Goal: Information Seeking & Learning: Learn about a topic

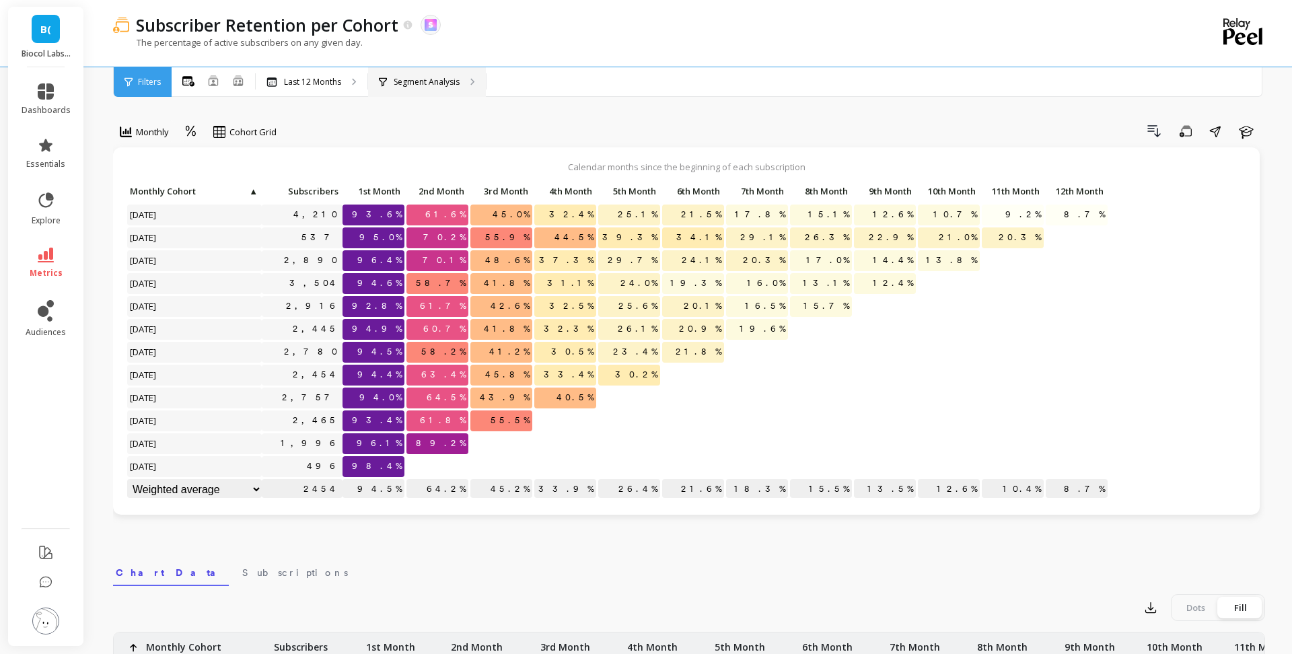
click at [433, 82] on p "Segment Analysis" at bounding box center [427, 82] width 66 height 11
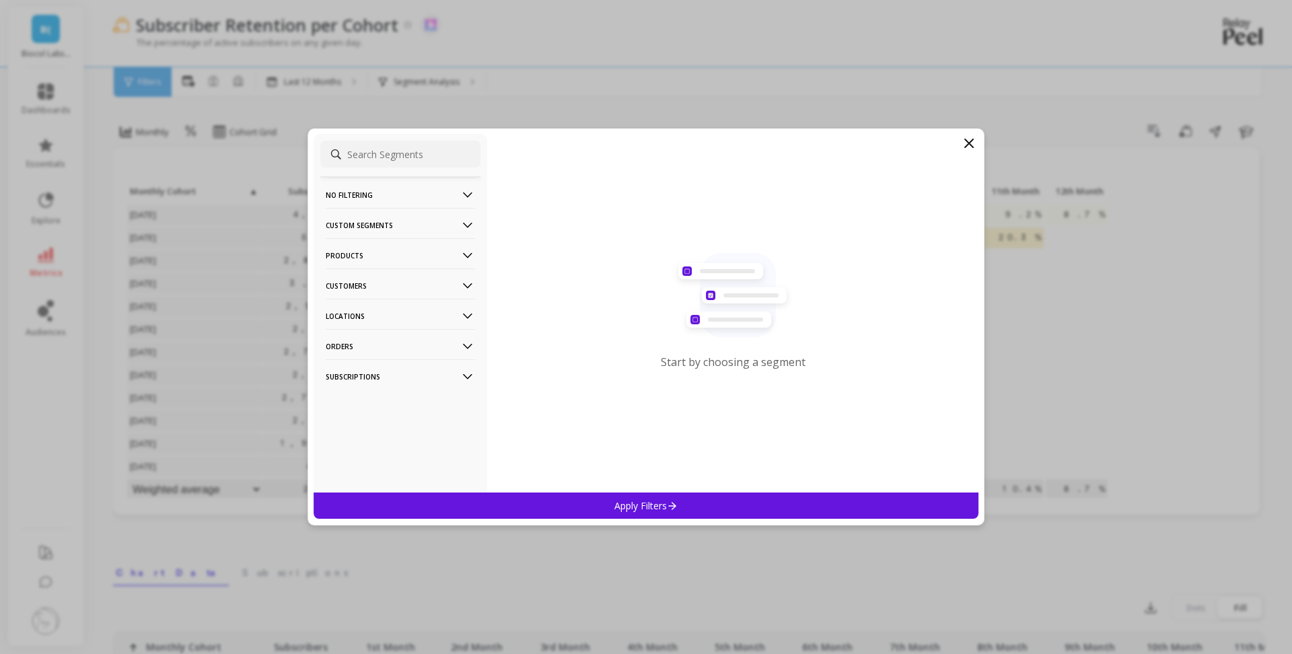
click at [414, 253] on p "Products" at bounding box center [400, 255] width 149 height 34
click at [384, 320] on div "SKUs" at bounding box center [400, 329] width 160 height 22
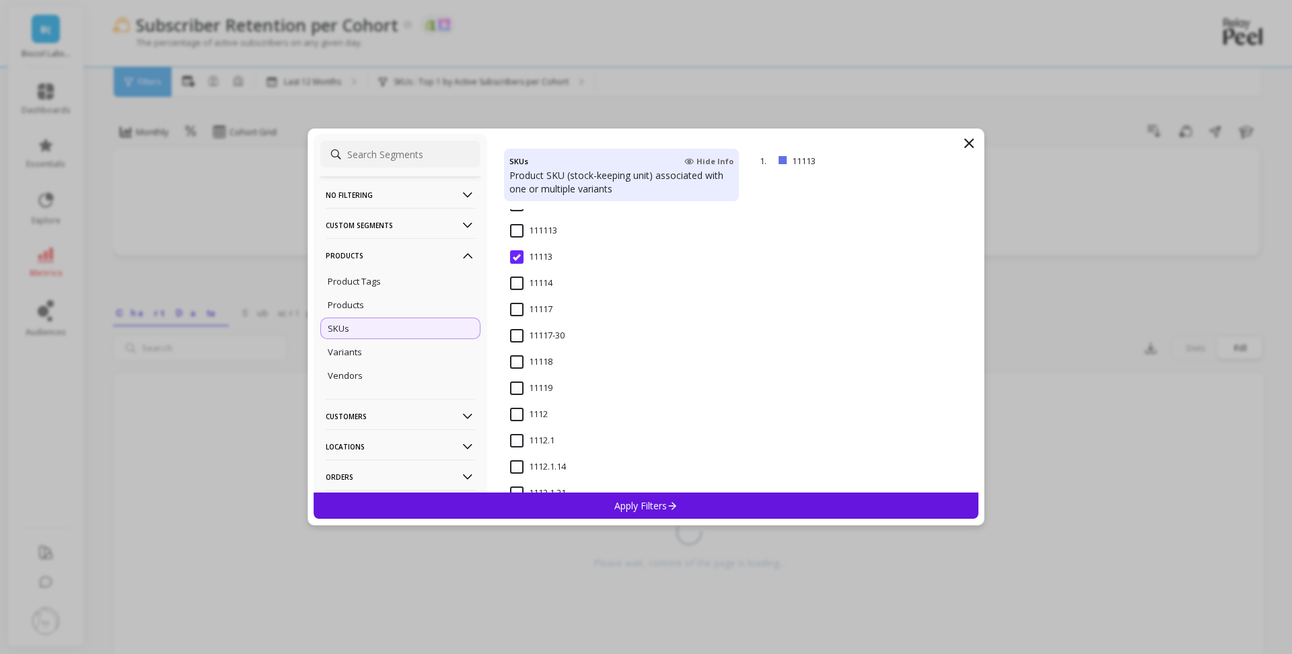
scroll to position [254, 0]
click at [936, 160] on p "remove" at bounding box center [940, 161] width 34 height 10
click at [542, 399] on input "1123" at bounding box center [529, 402] width 38 height 13
click at [654, 503] on p "Apply Filters" at bounding box center [646, 505] width 64 height 13
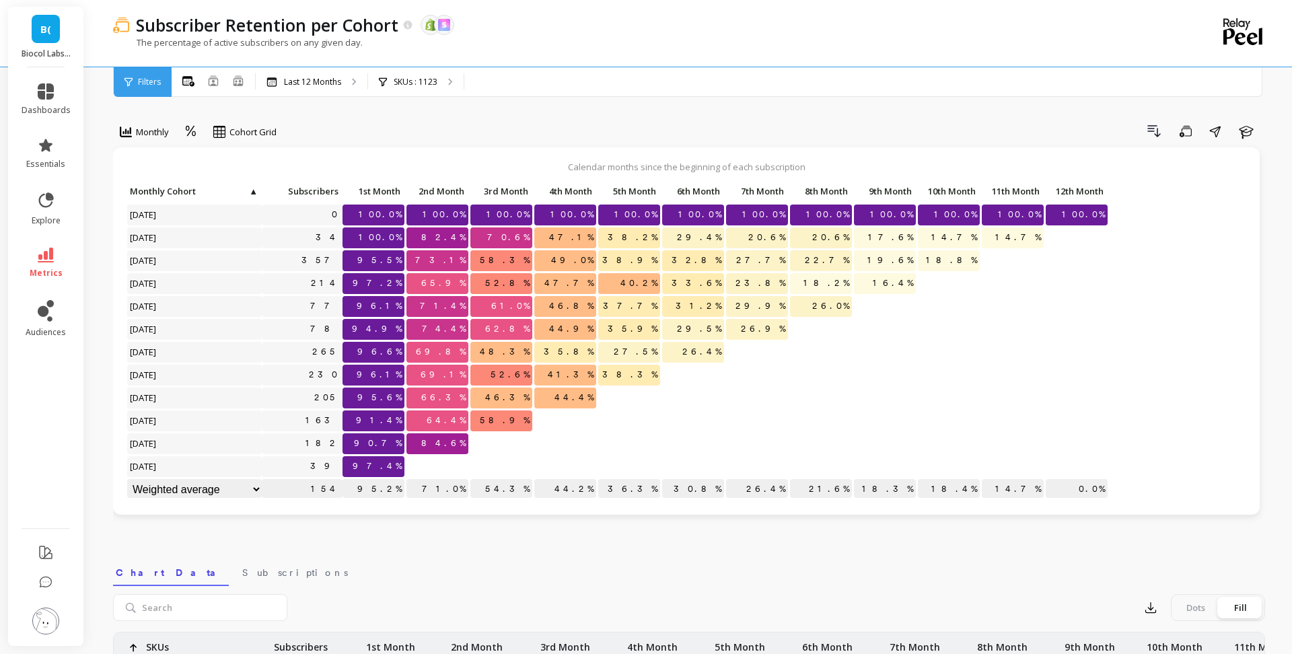
click at [254, 488] on select "Weighted average Weighted average excl. current month Sum [PERSON_NAME]" at bounding box center [194, 489] width 135 height 21
select select "weighted_average_excluding_current_month"
click at [53, 269] on span "metrics" at bounding box center [46, 273] width 33 height 11
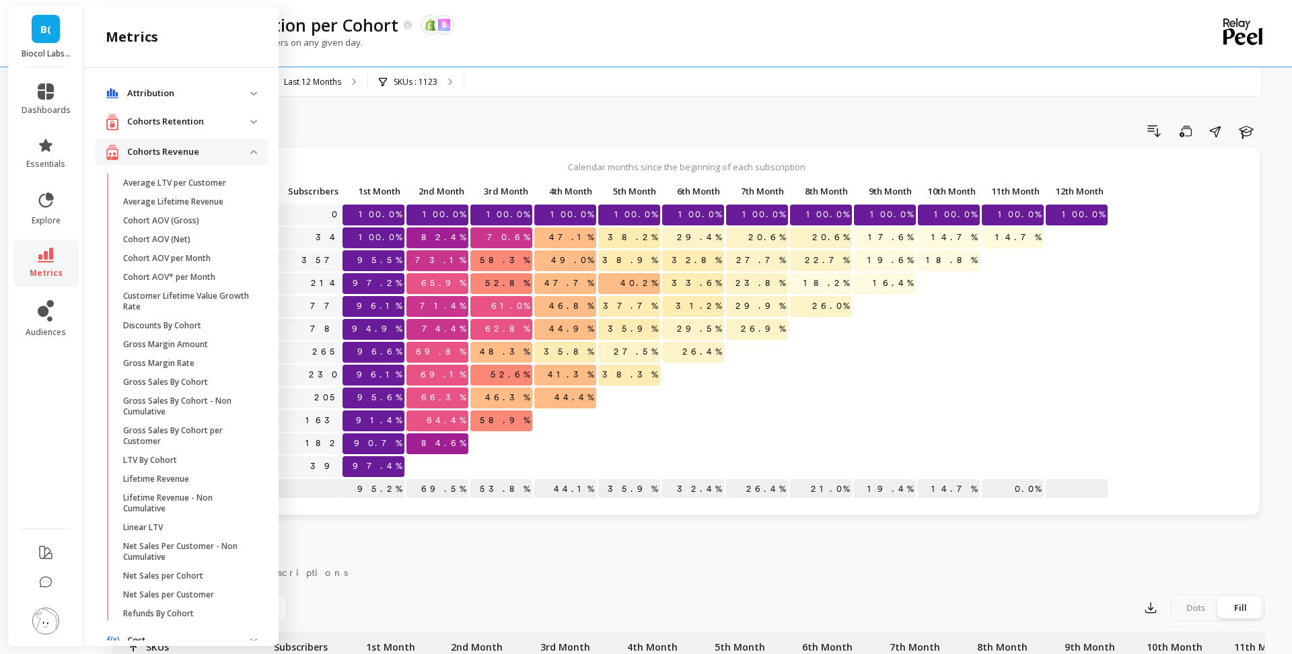
click at [185, 152] on p "Cohorts Revenue" at bounding box center [188, 151] width 123 height 13
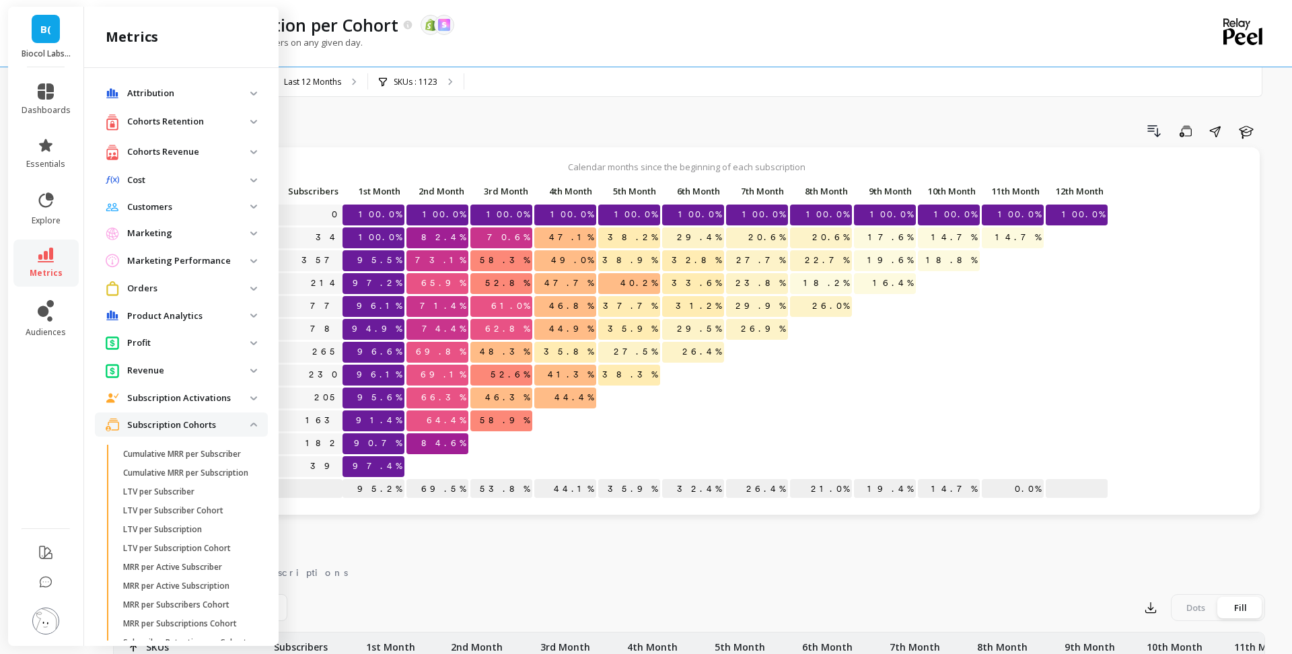
click at [194, 150] on p "Cohorts Revenue" at bounding box center [188, 151] width 123 height 13
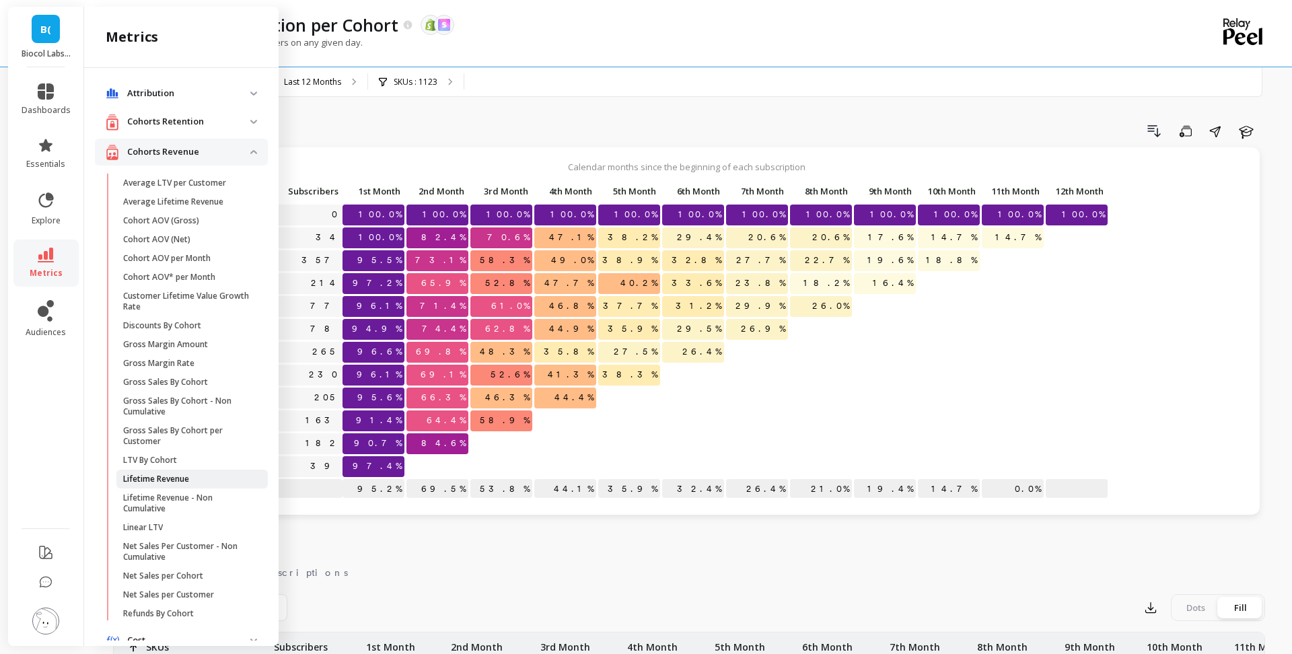
click at [210, 477] on span "Lifetime Revenue" at bounding box center [187, 479] width 129 height 11
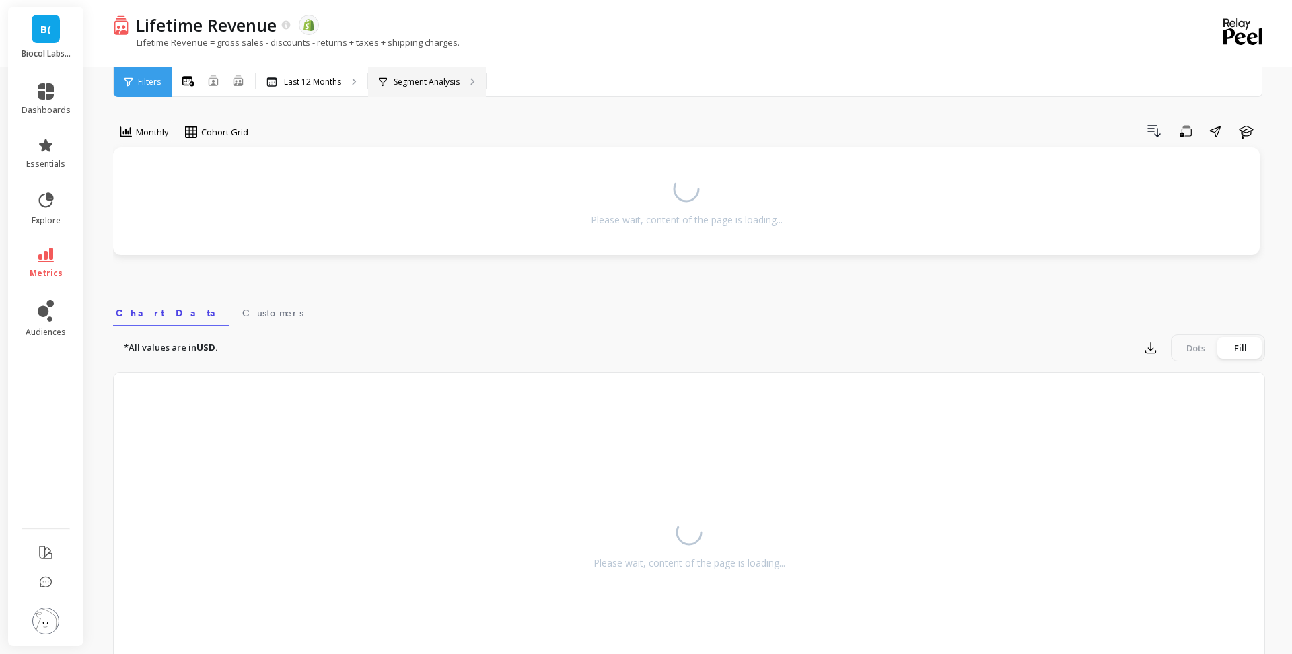
select select "weighted_average_excluding_current_month"
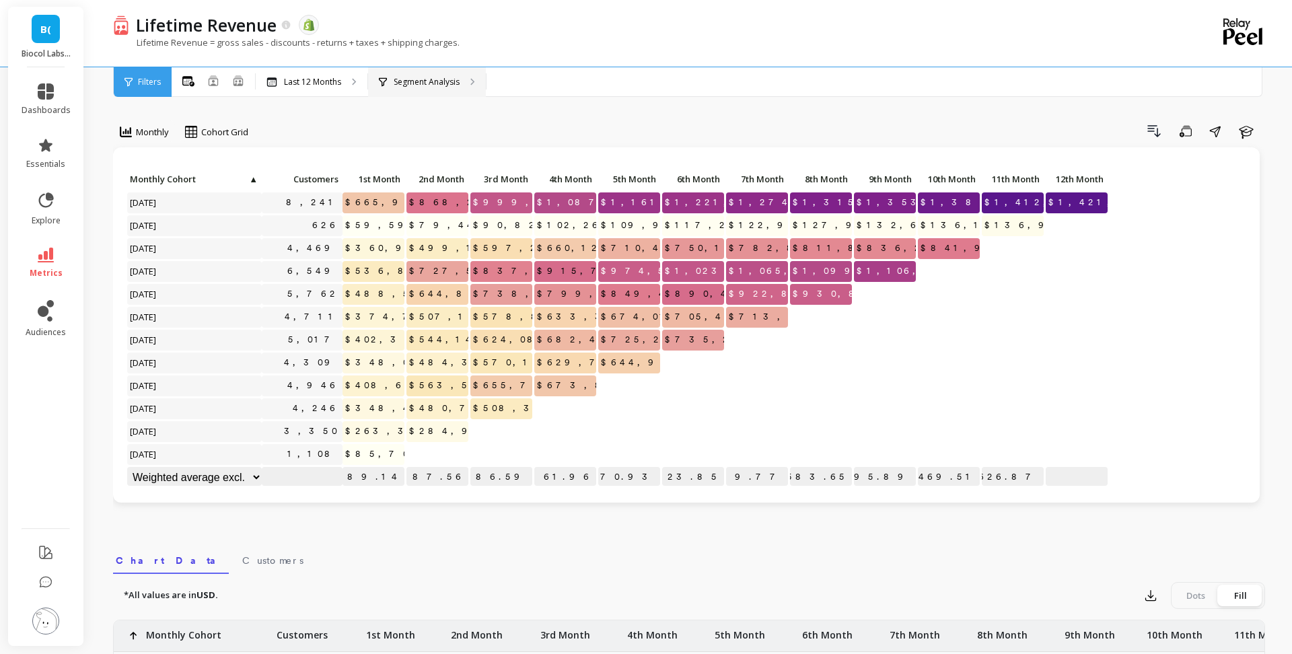
click at [427, 77] on p "Segment Analysis" at bounding box center [427, 82] width 66 height 11
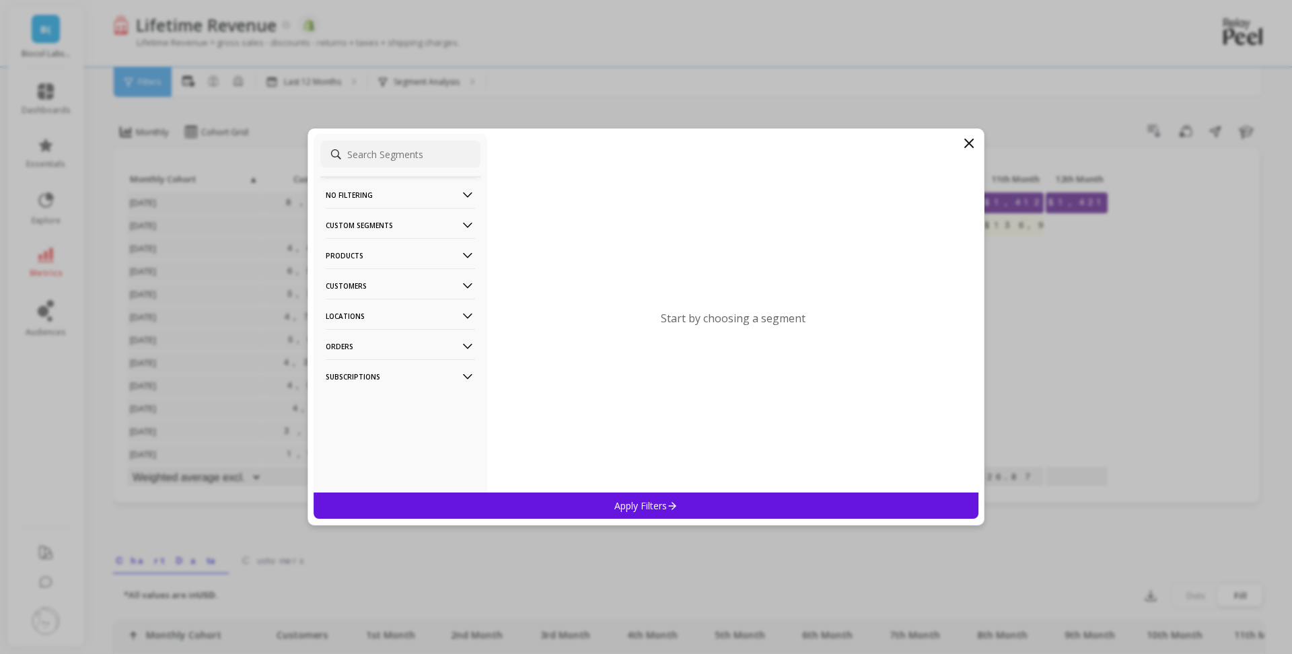
click at [971, 146] on icon at bounding box center [969, 143] width 8 height 8
select select "weighted_average_excluding_current_month"
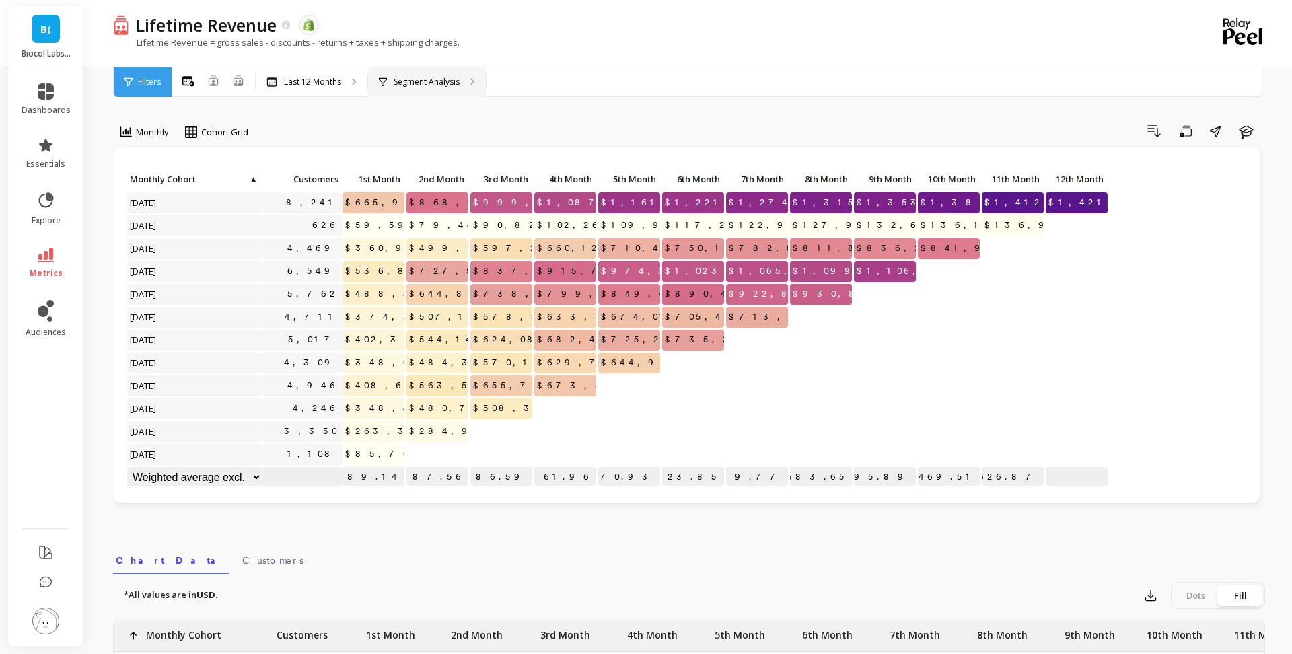
click at [450, 90] on div "Segment Analysis" at bounding box center [427, 82] width 118 height 30
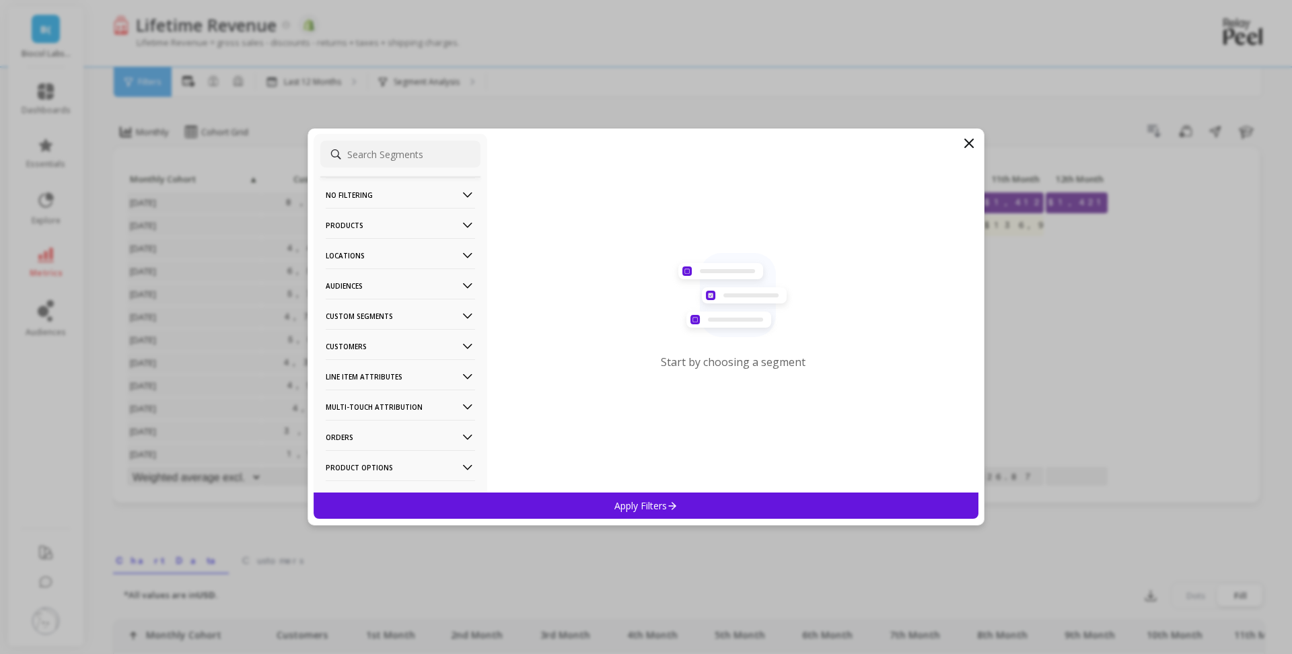
click at [400, 316] on p "Custom Segments" at bounding box center [400, 316] width 149 height 34
click at [399, 349] on p "Customers" at bounding box center [400, 346] width 149 height 34
click at [397, 439] on div "Subscriptions" at bounding box center [400, 443] width 160 height 22
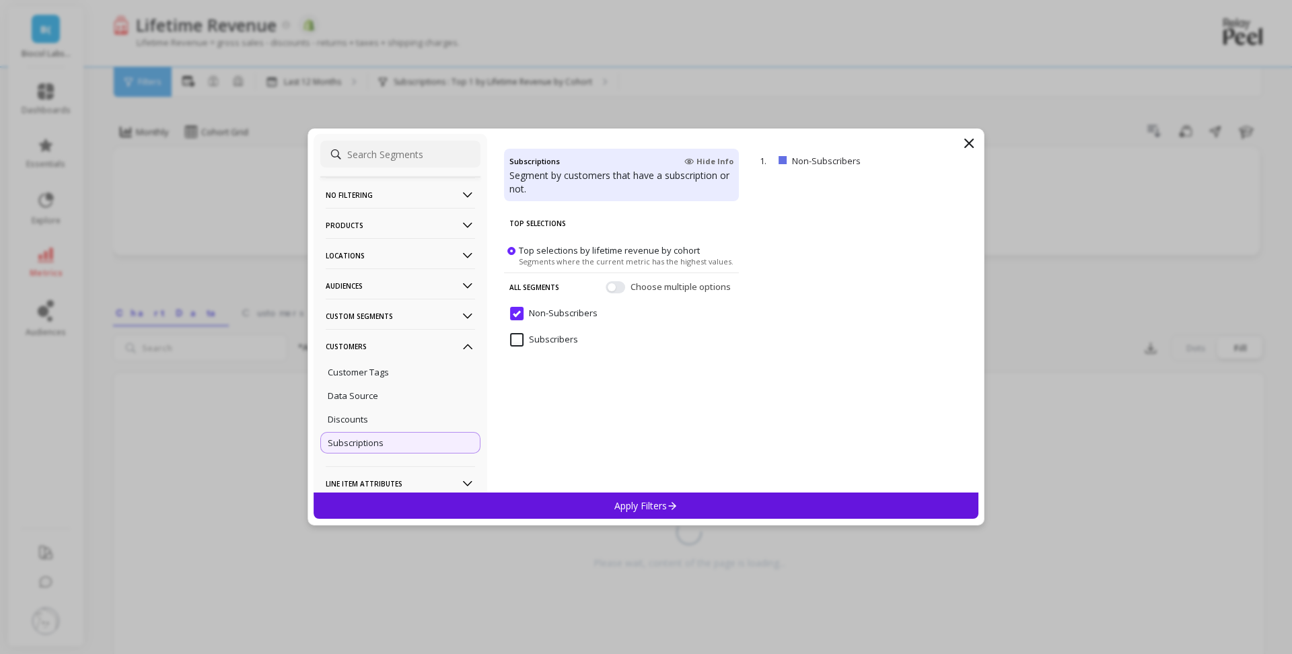
click at [571, 339] on input "Subscribers" at bounding box center [544, 339] width 68 height 13
click at [679, 509] on div "Apply Filters" at bounding box center [646, 506] width 665 height 26
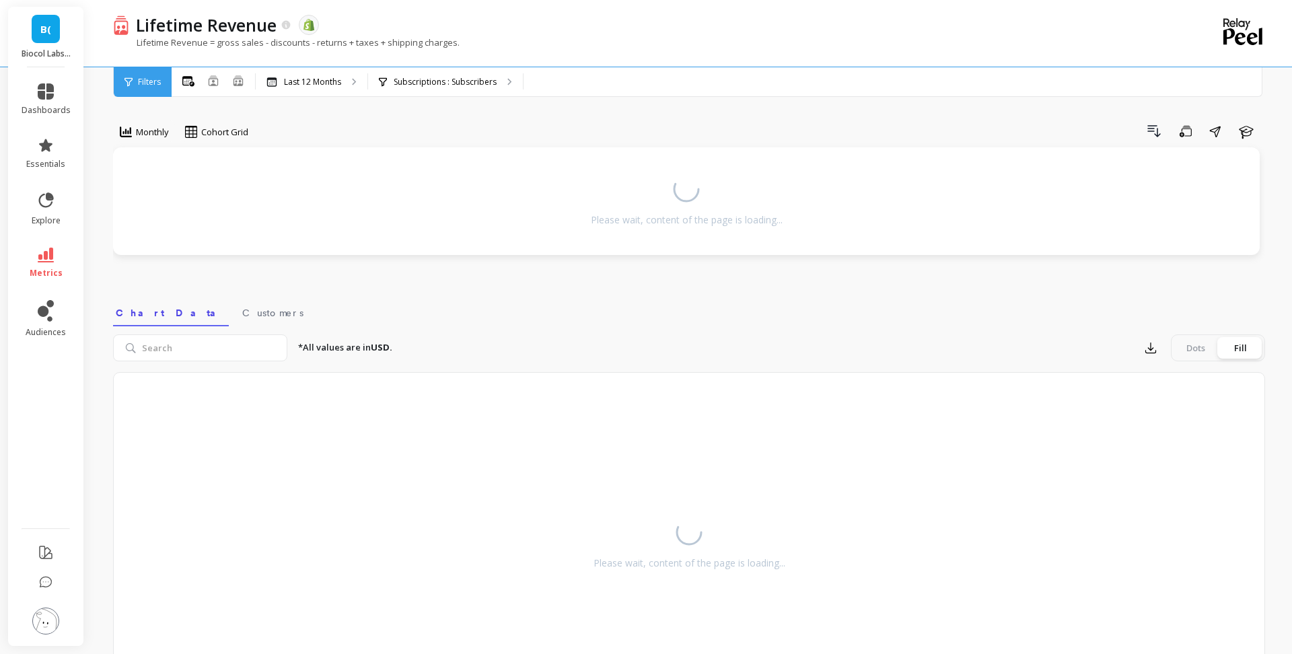
select select "weighted_average_excluding_current_month"
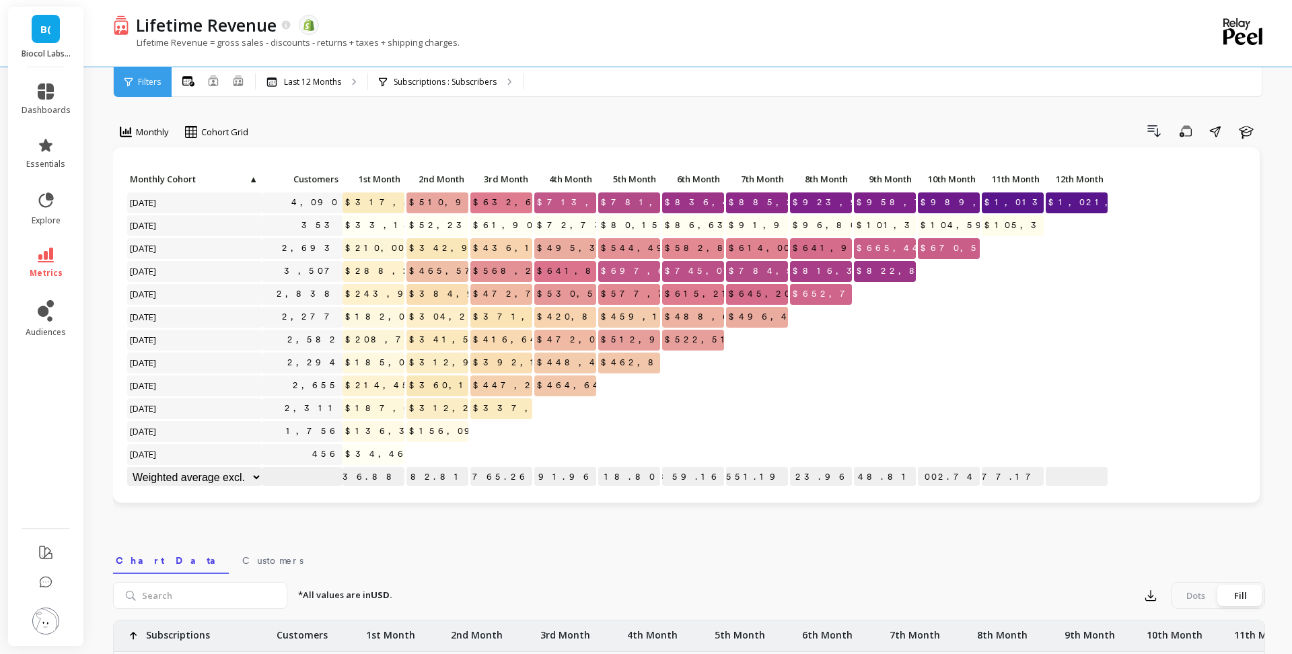
select select "weighted_average_excluding_current_month"
click at [333, 82] on p "Last 12 Months" at bounding box center [312, 82] width 57 height 11
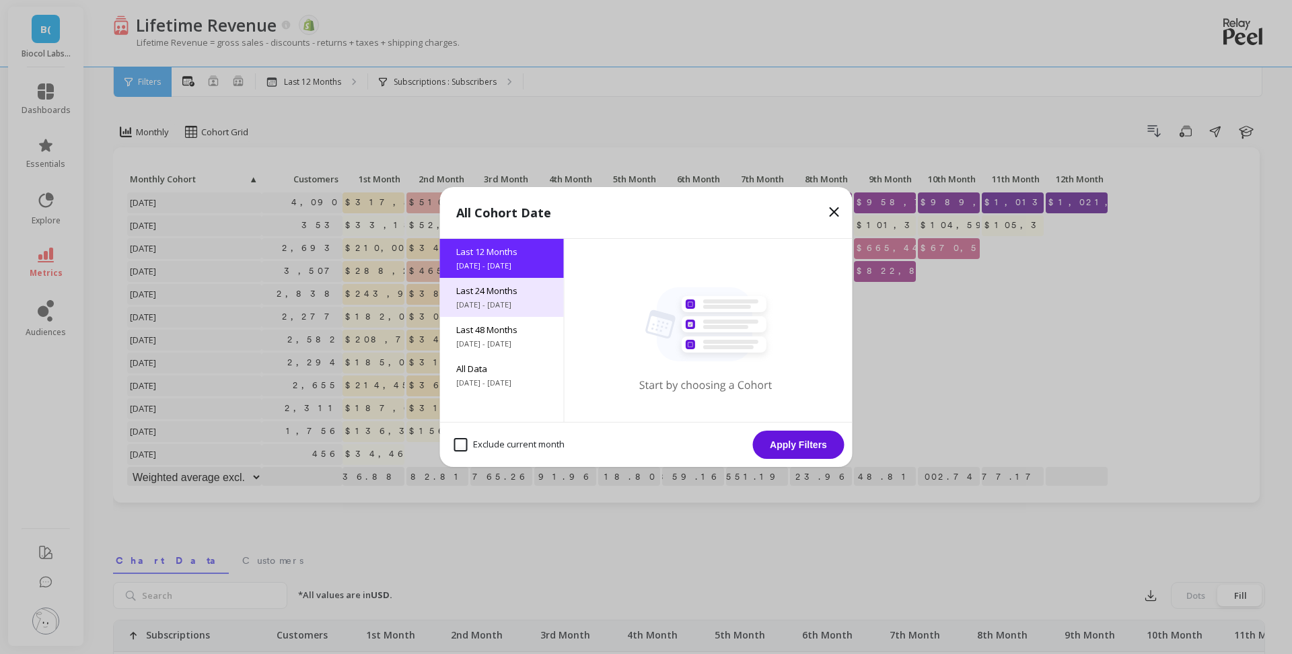
click at [504, 278] on div "Last 24 Months [DATE] - [DATE]" at bounding box center [502, 297] width 124 height 39
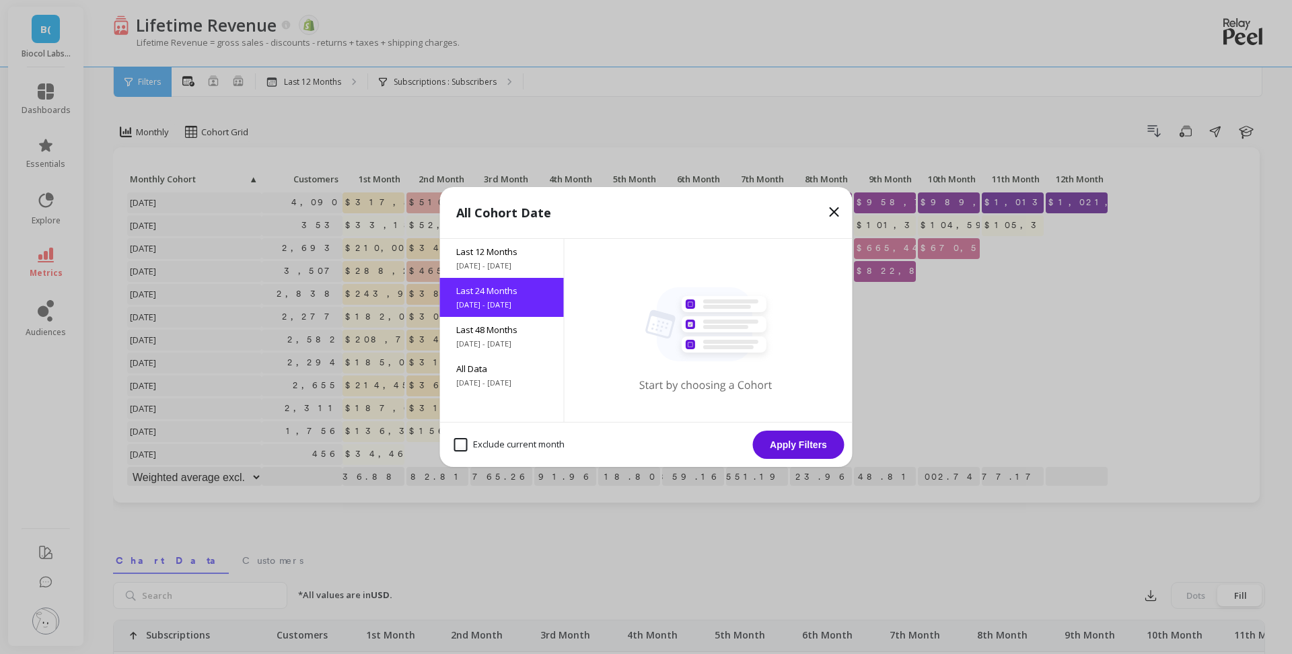
click at [808, 448] on button "Apply Filters" at bounding box center [799, 445] width 92 height 28
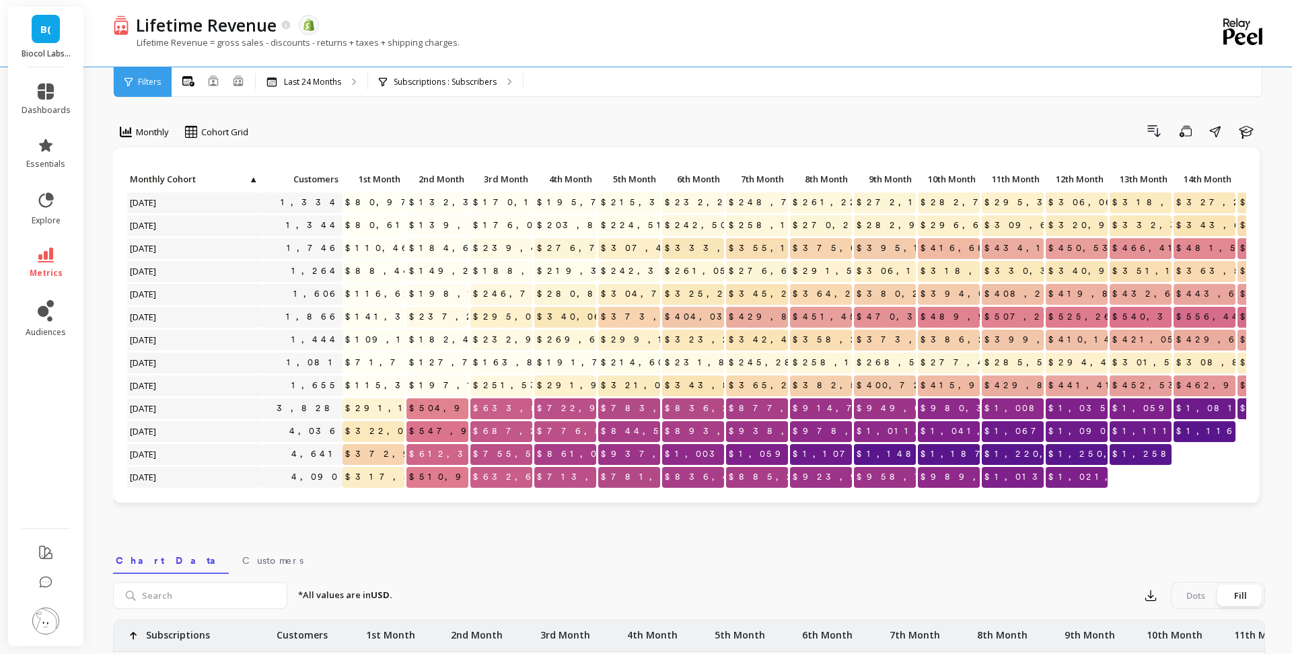
select select "weighted_average_excluding_current_month"
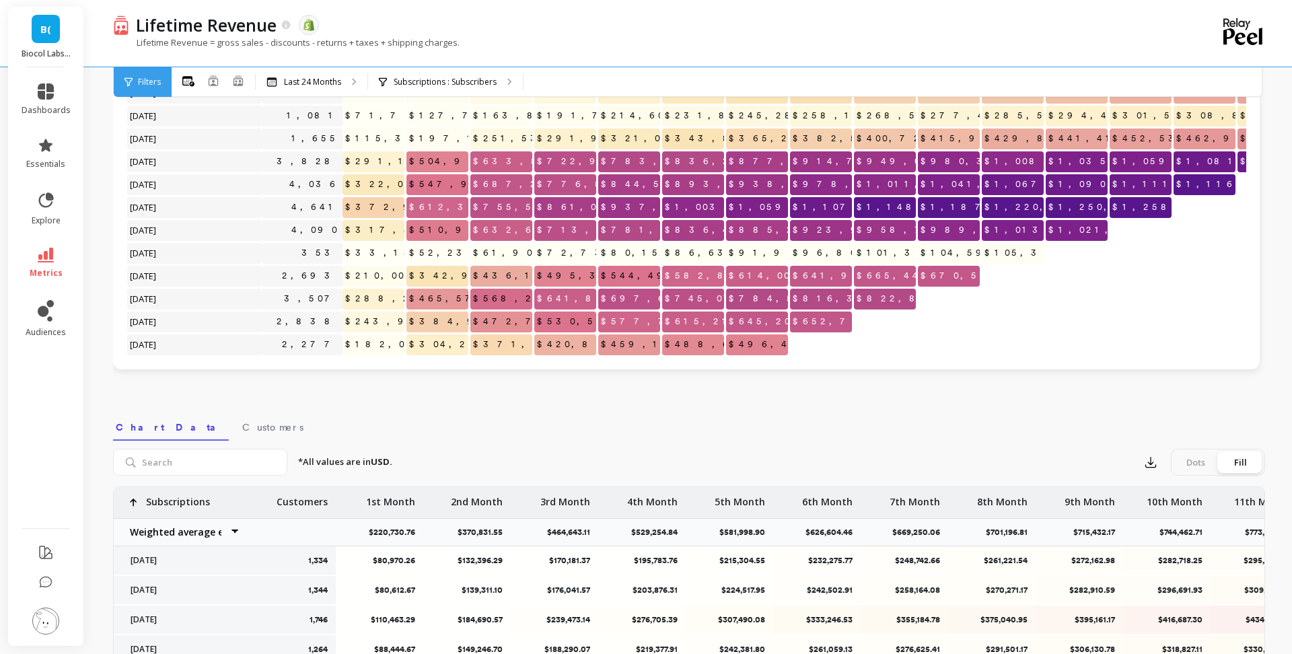
scroll to position [114, 0]
click at [462, 79] on p "Subscriptions : Subscribers" at bounding box center [445, 82] width 103 height 11
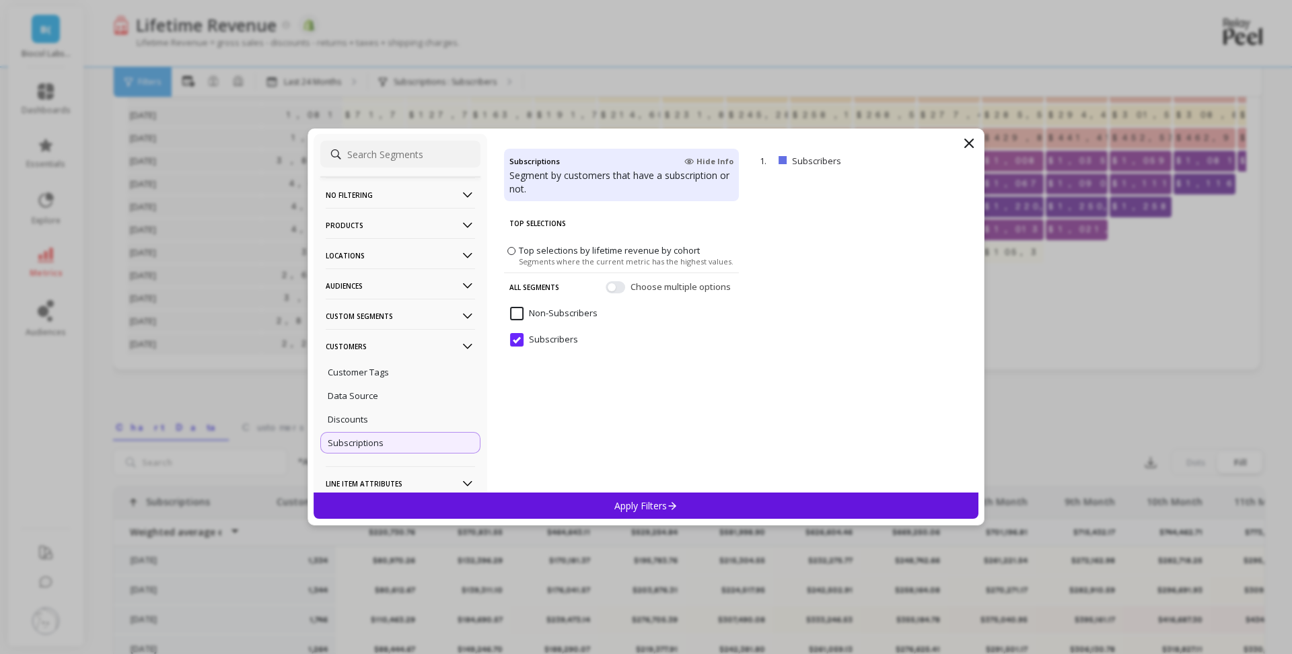
click at [554, 314] on input "Non-Subscribers" at bounding box center [553, 313] width 87 height 13
select select "weighted_average_excluding_current_month"
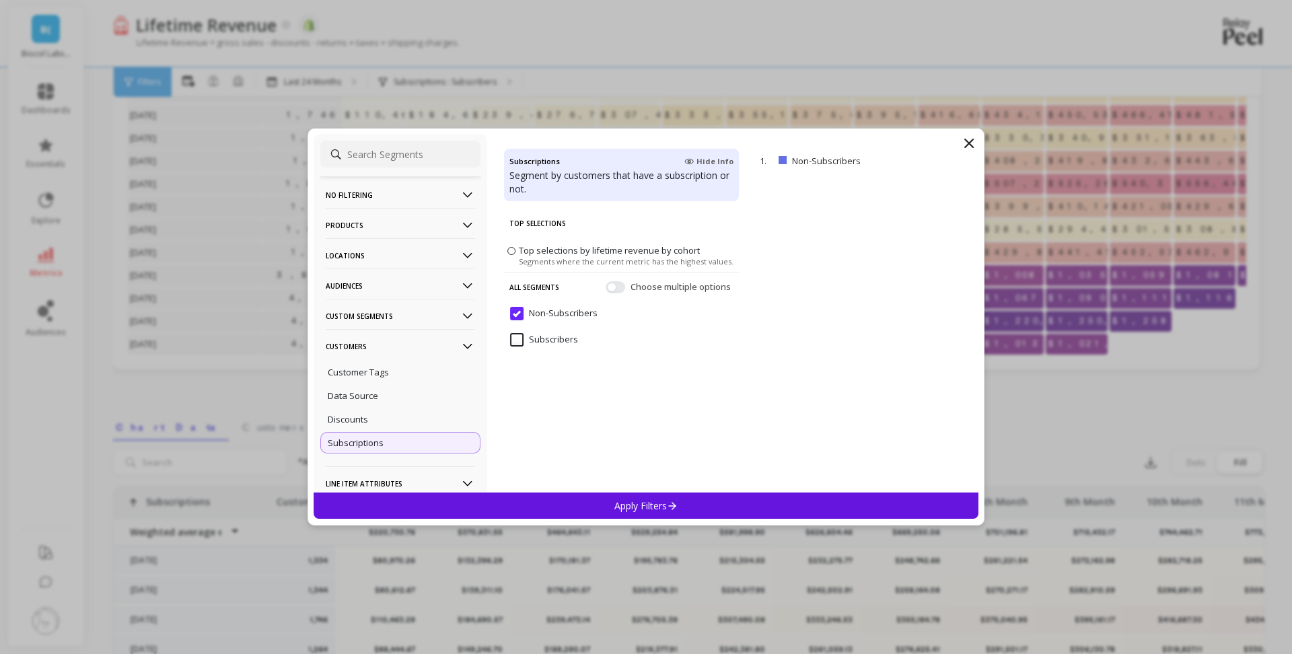
click at [605, 503] on div "Apply Filters" at bounding box center [646, 506] width 665 height 26
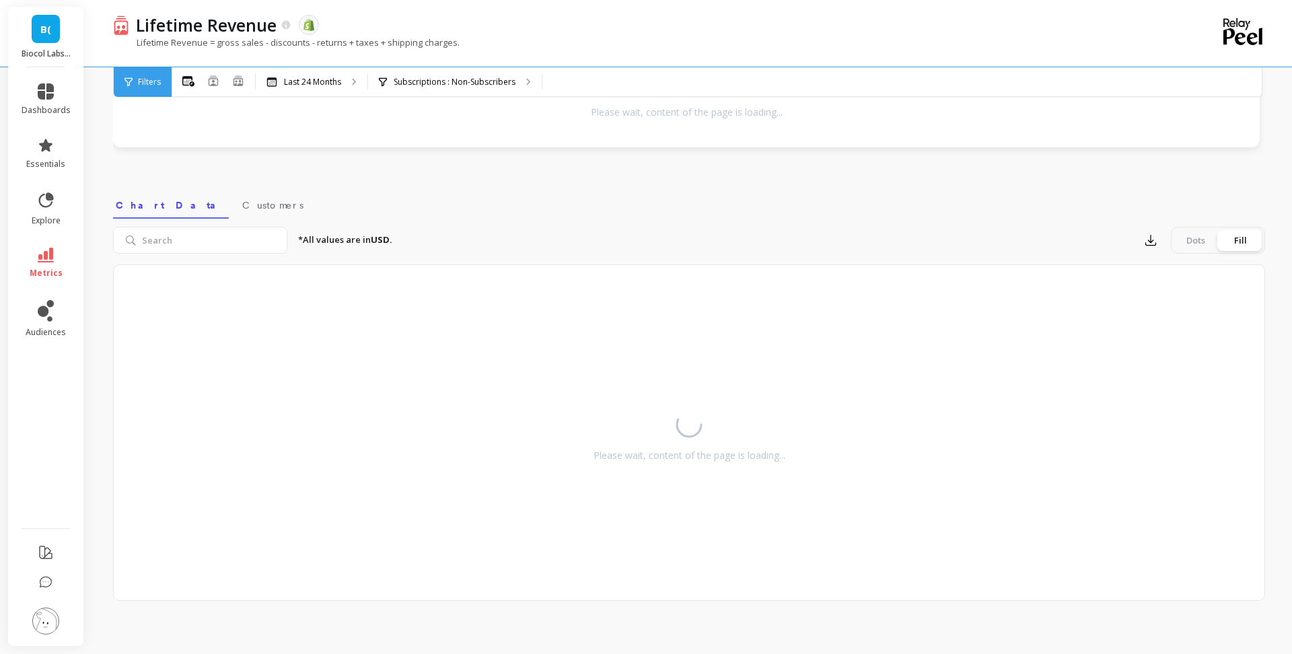
scroll to position [108, 0]
select select "weighted_average_excluding_current_month"
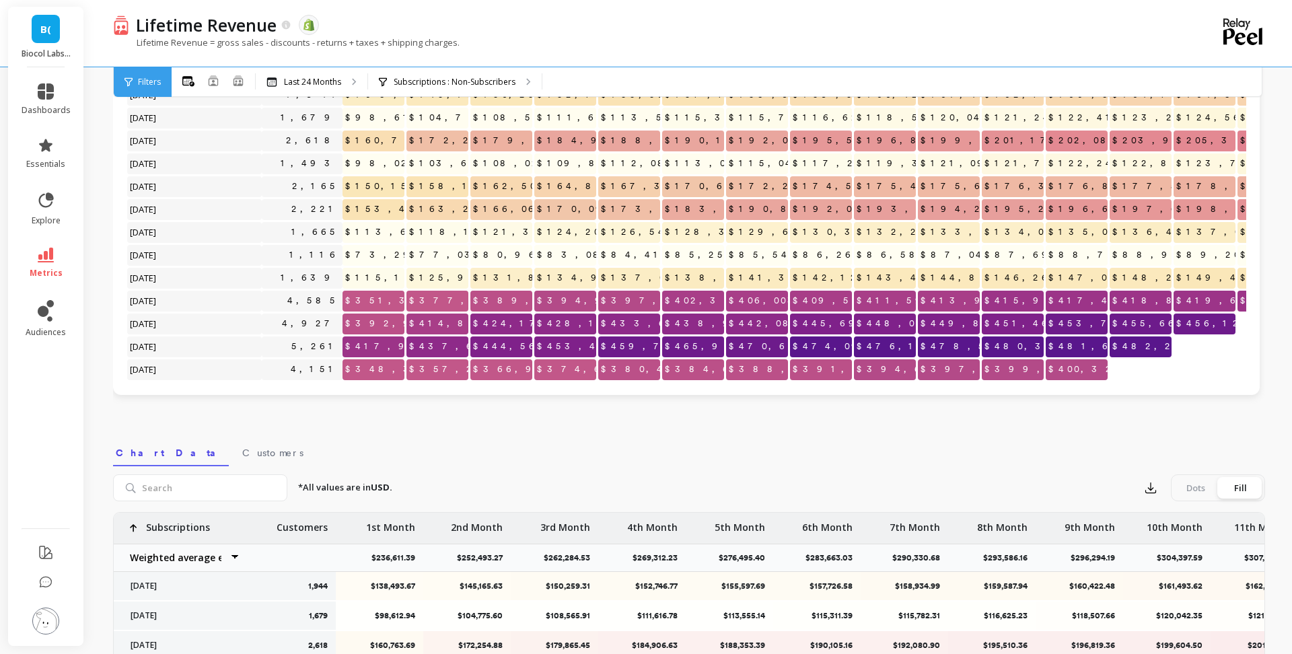
scroll to position [133, 0]
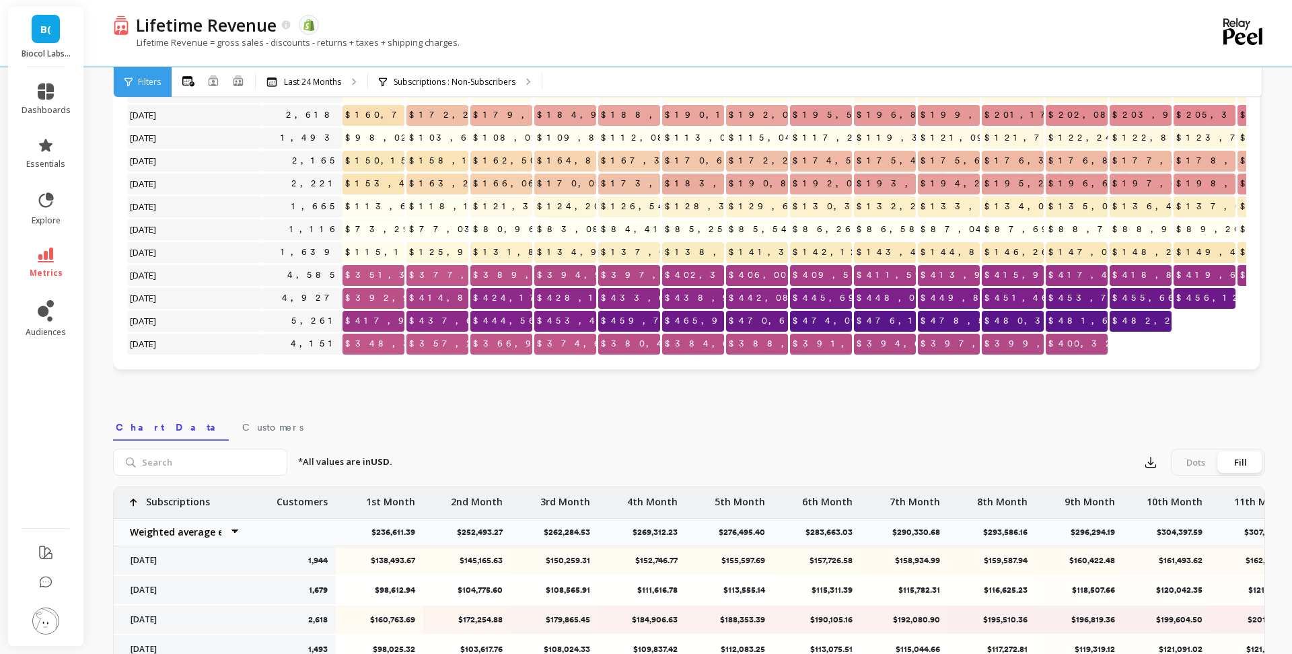
select select "weighted_average_excluding_current_month"
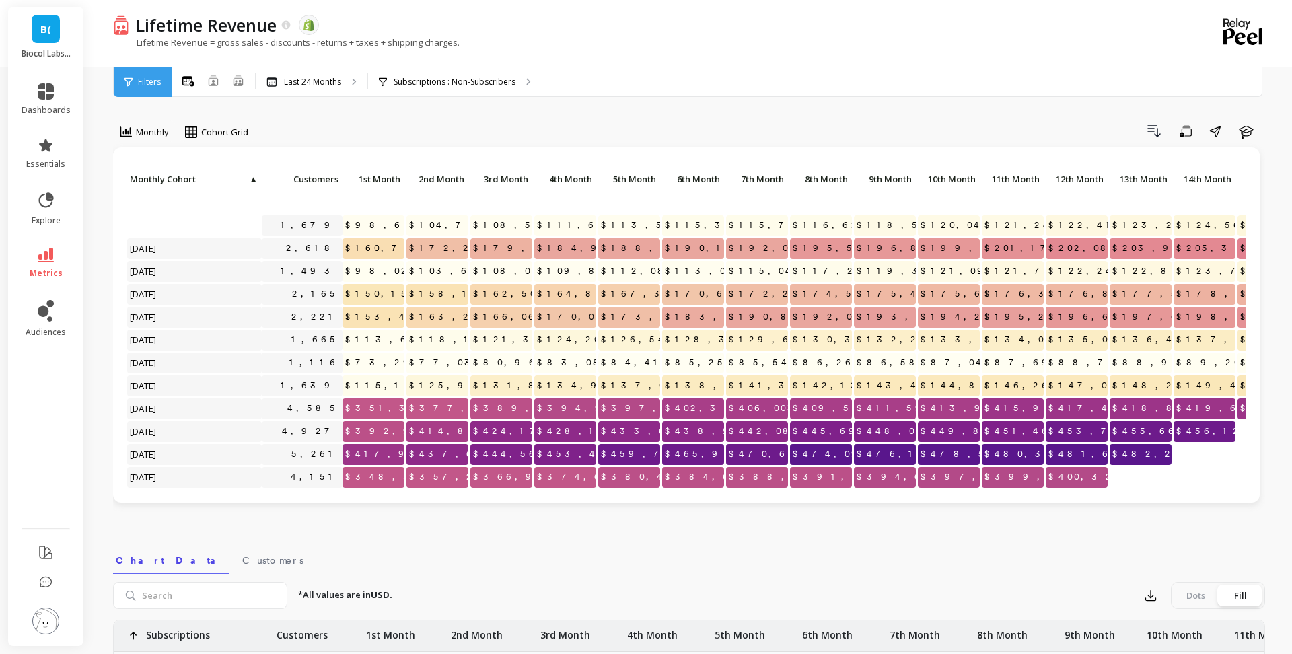
select select "weighted_average_excluding_current_month"
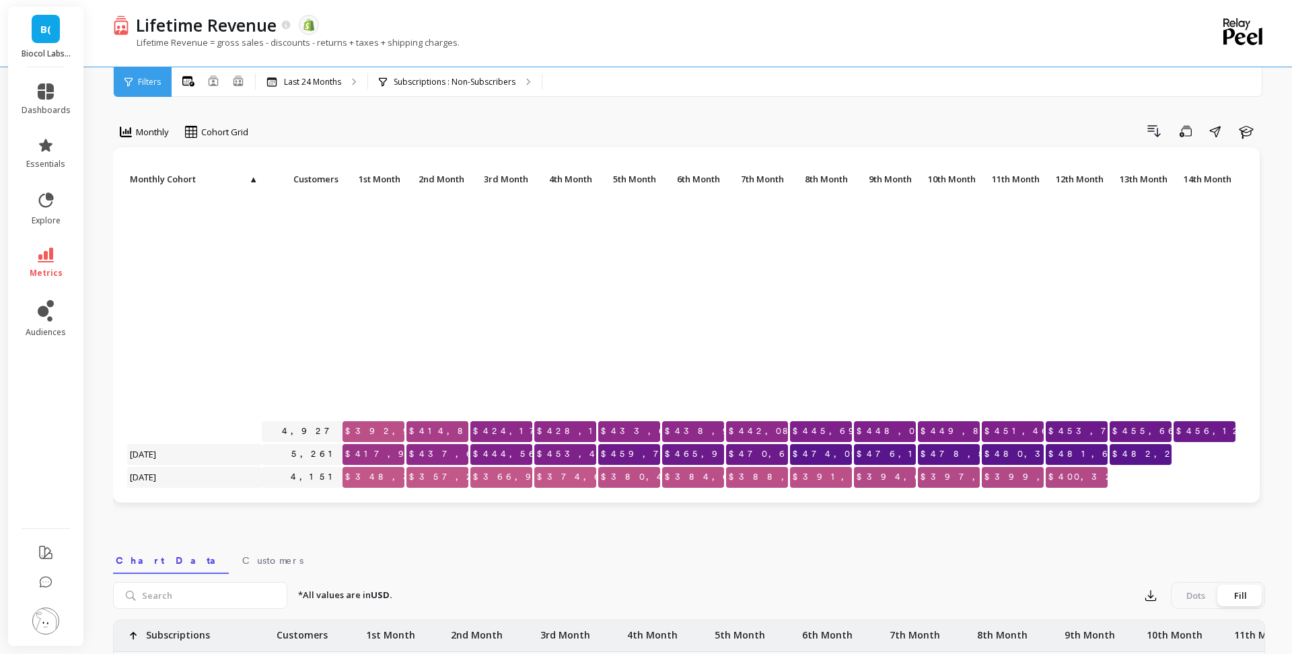
scroll to position [269, 0]
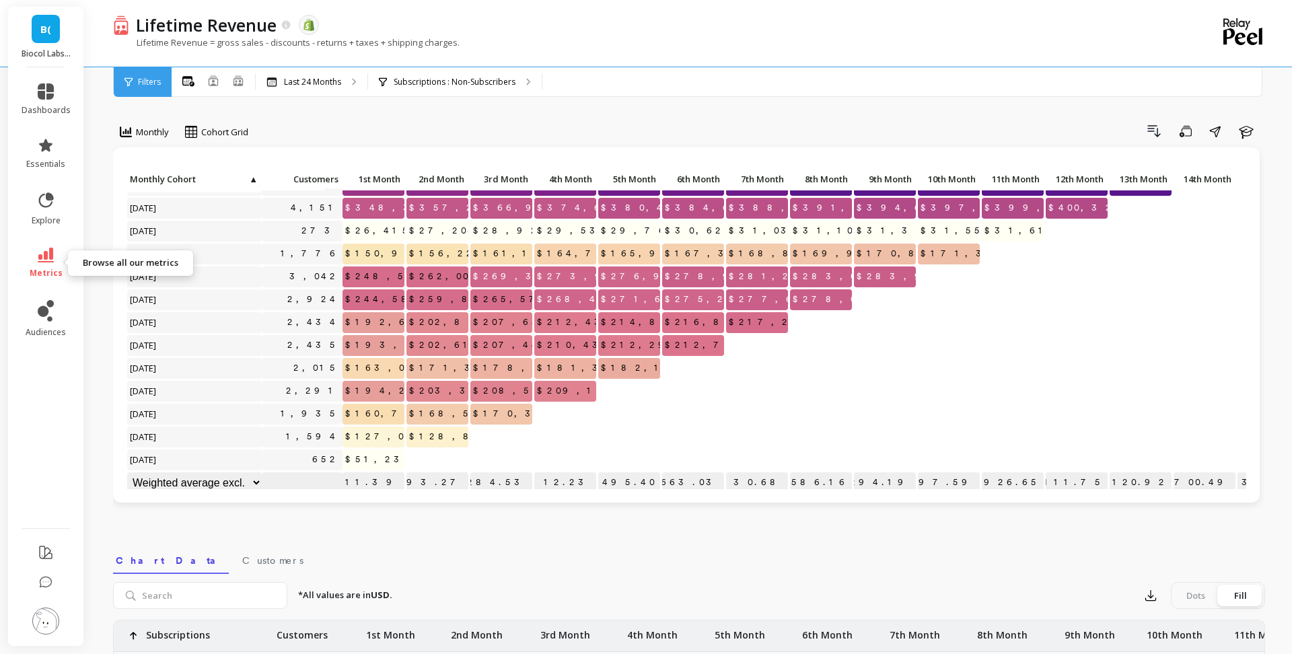
click at [56, 269] on span "metrics" at bounding box center [46, 273] width 33 height 11
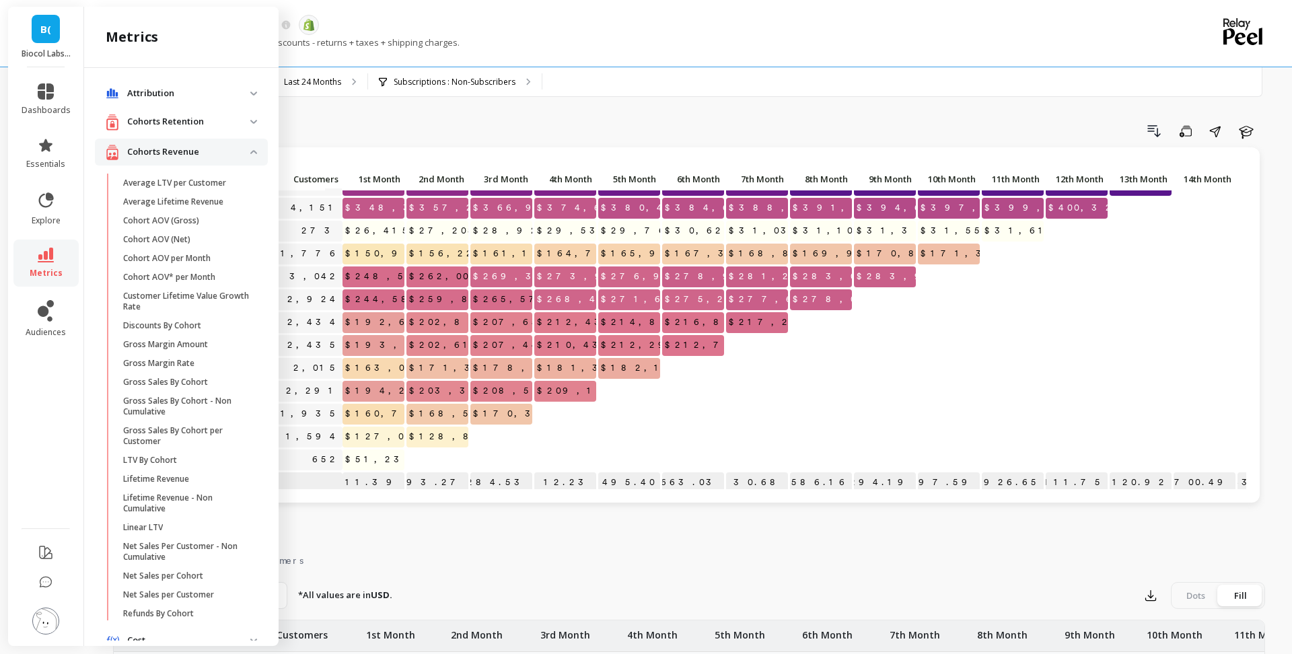
click at [201, 148] on p "Cohorts Revenue" at bounding box center [188, 151] width 123 height 13
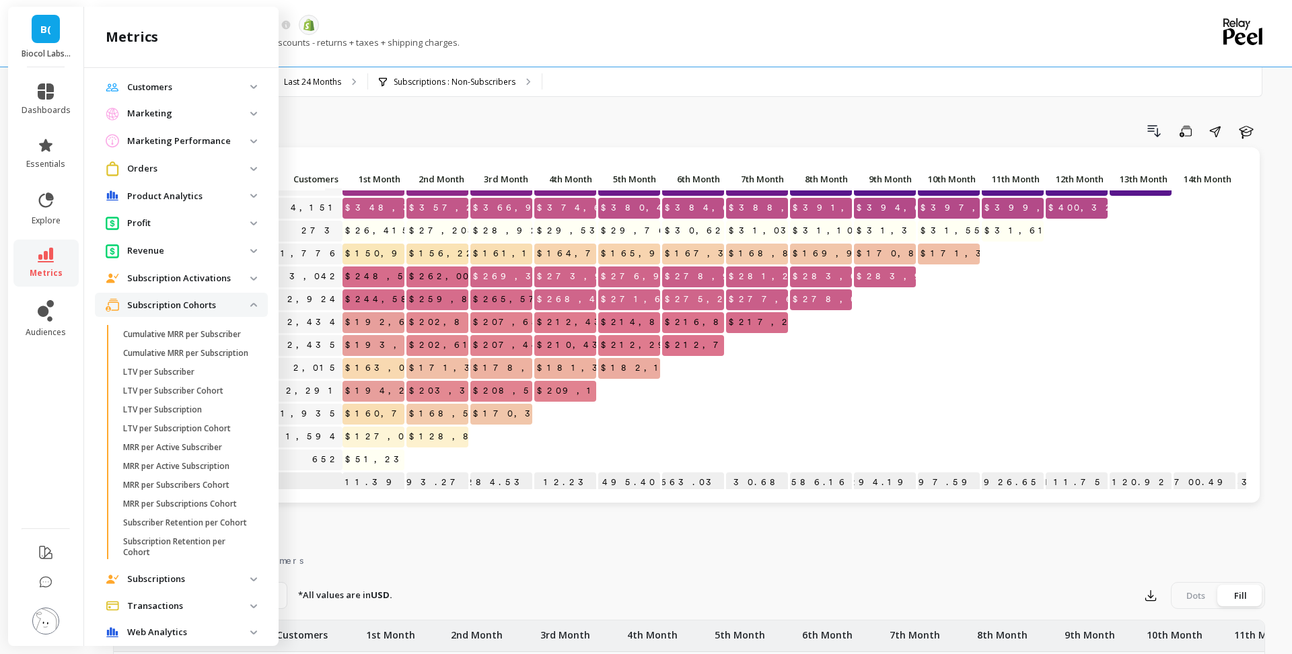
scroll to position [151, 0]
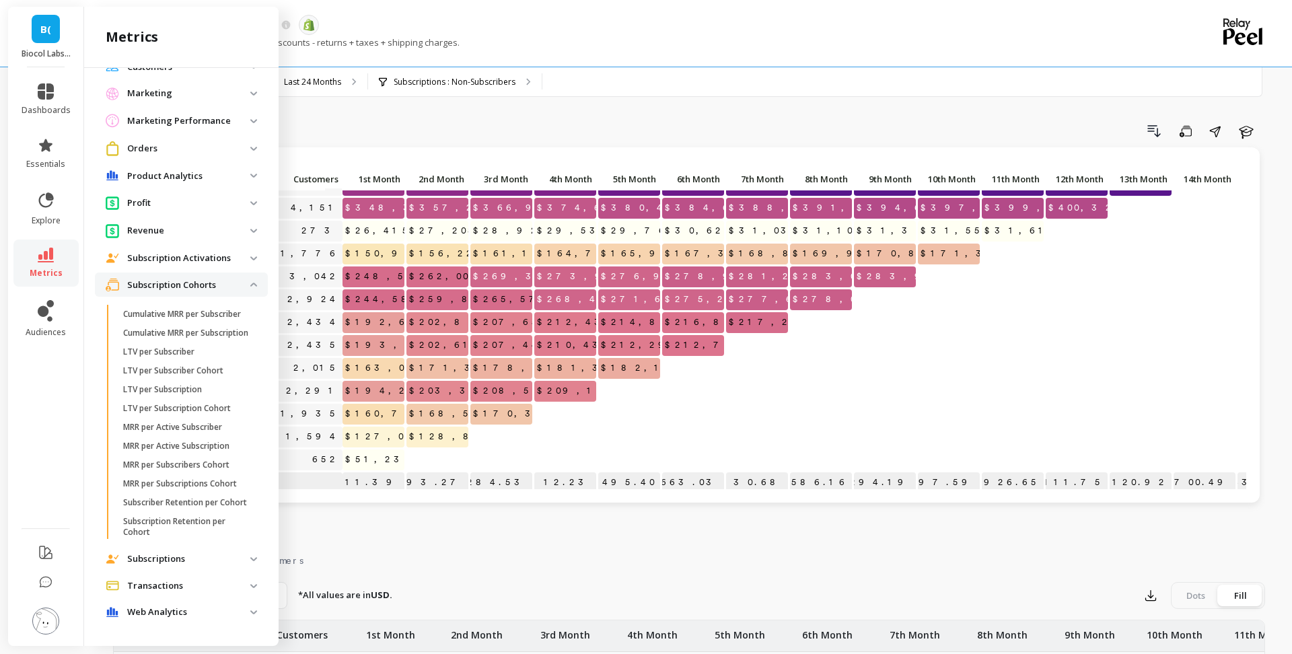
click at [207, 279] on p "Subscription Cohorts" at bounding box center [188, 285] width 123 height 13
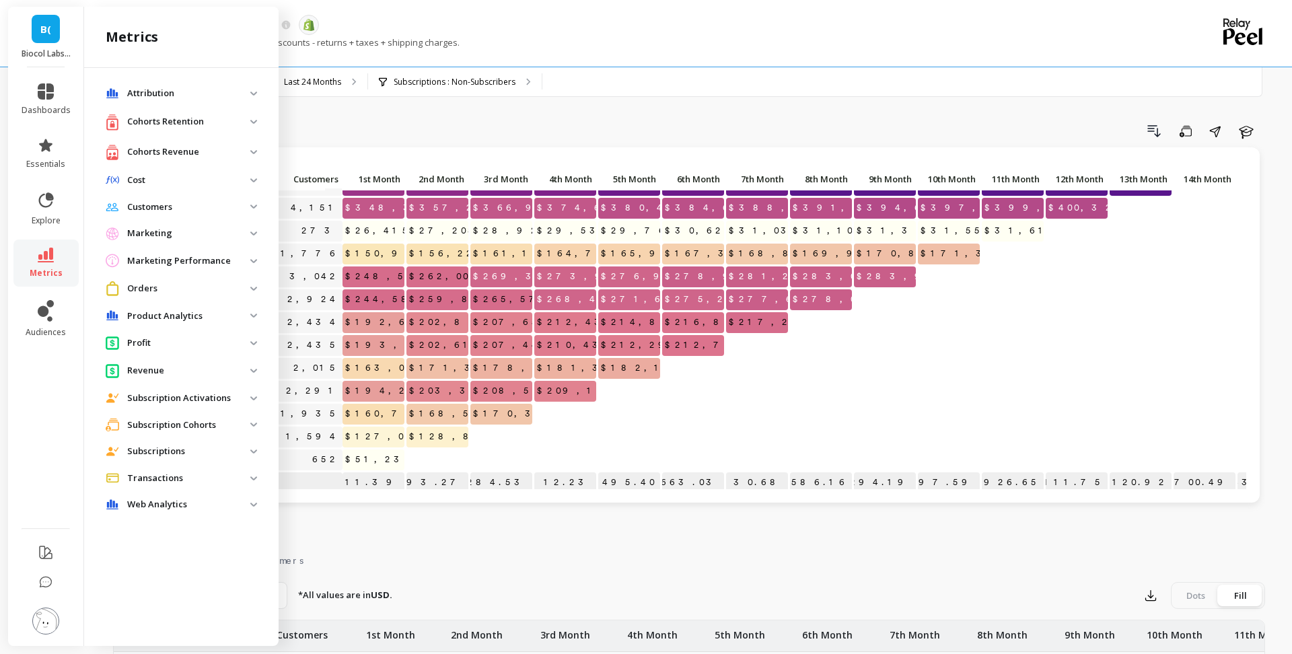
scroll to position [0, 0]
click at [200, 421] on p "Subscription Cohorts" at bounding box center [188, 425] width 123 height 13
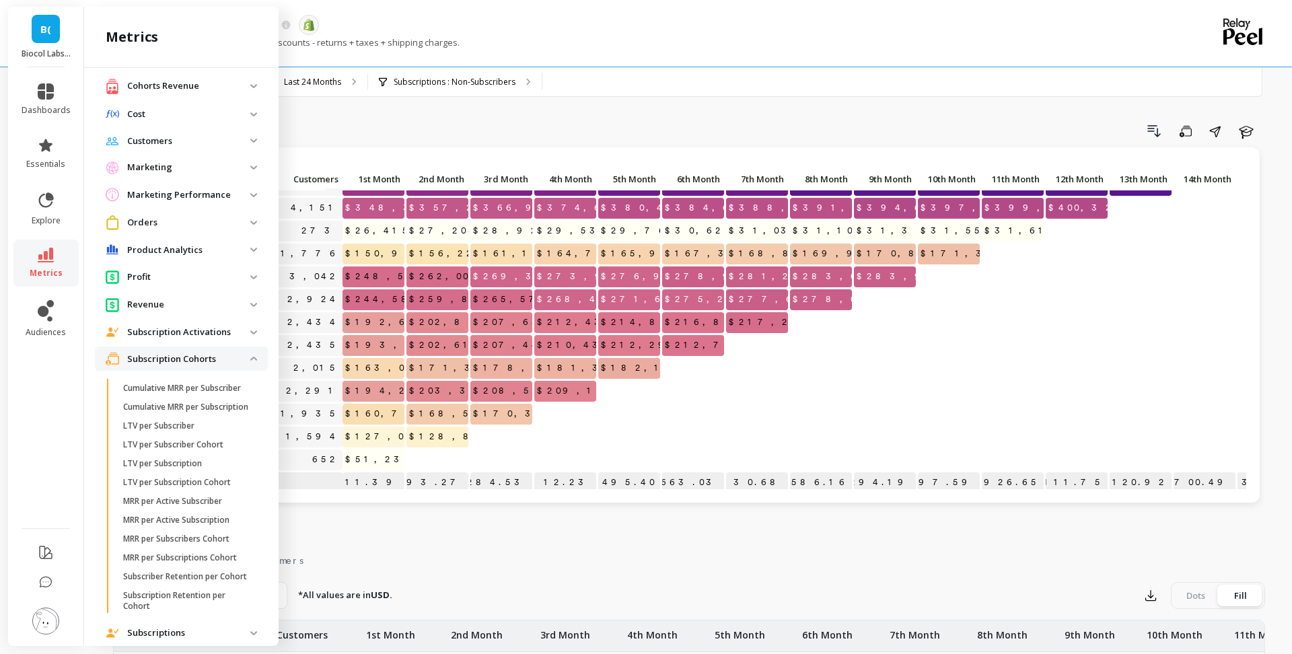
scroll to position [71, 0]
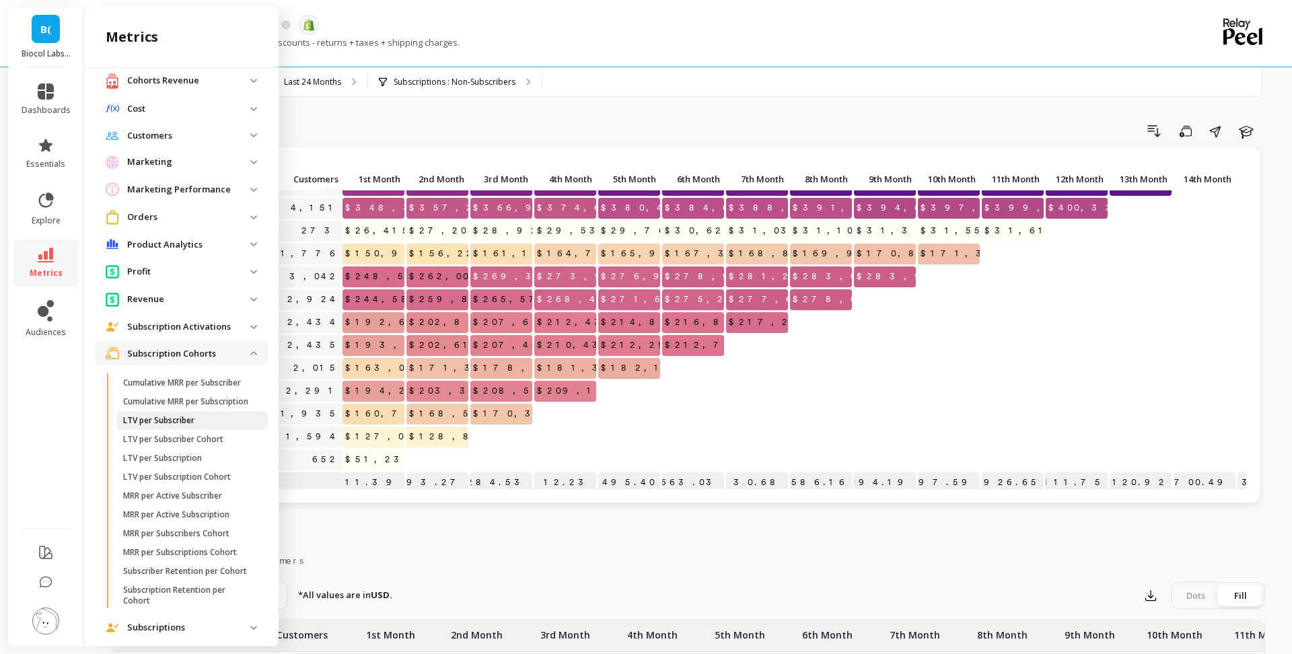
click at [187, 425] on link "LTV per Subscriber" at bounding box center [191, 420] width 151 height 19
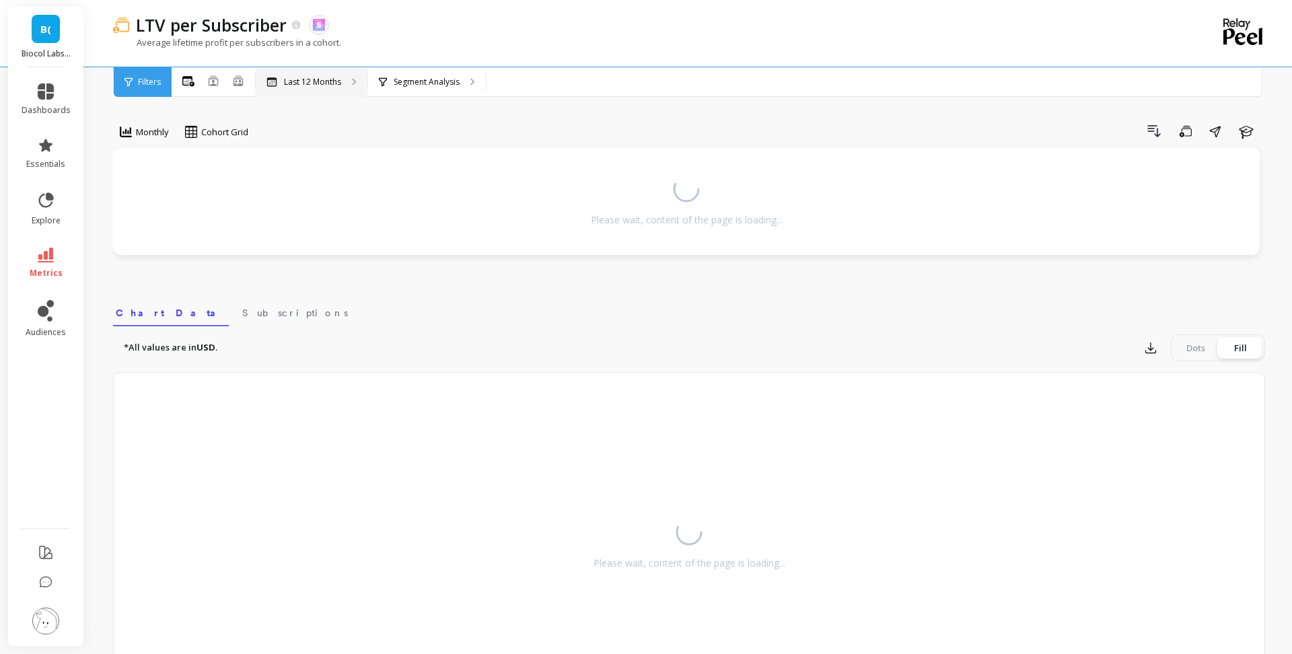
click at [300, 77] on p "Last 12 Months" at bounding box center [312, 82] width 57 height 11
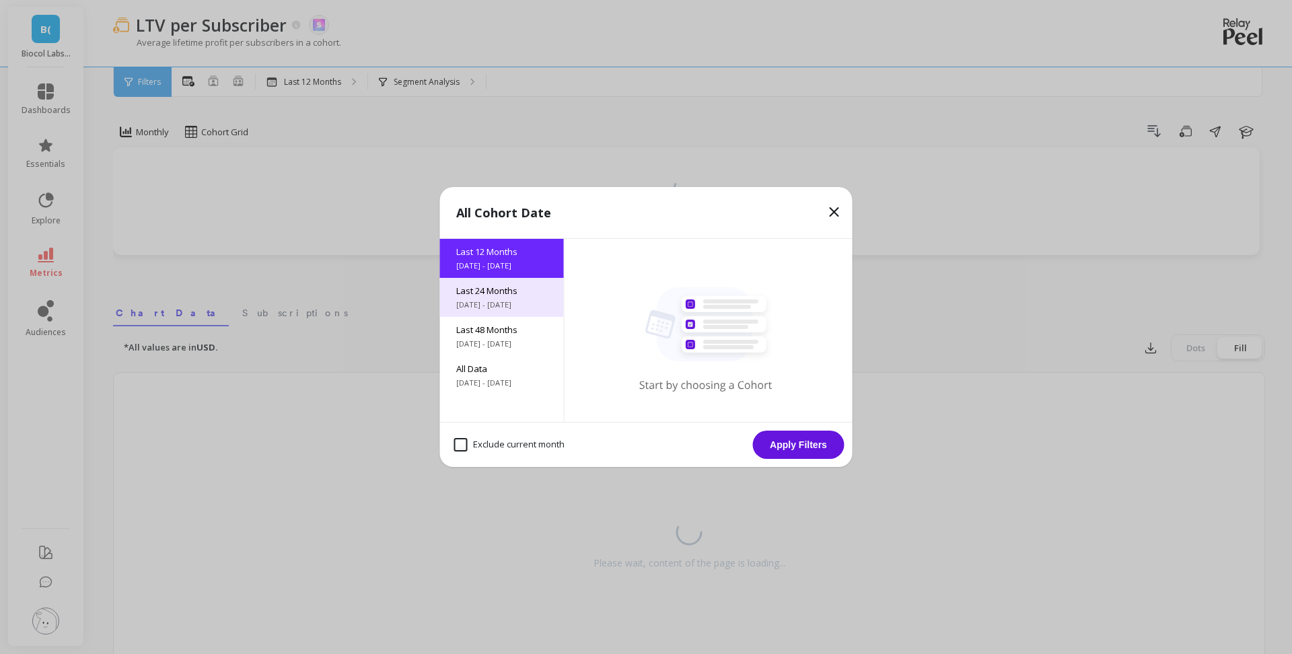
click at [520, 298] on div "Last 24 Months [DATE] - [DATE]" at bounding box center [502, 297] width 124 height 39
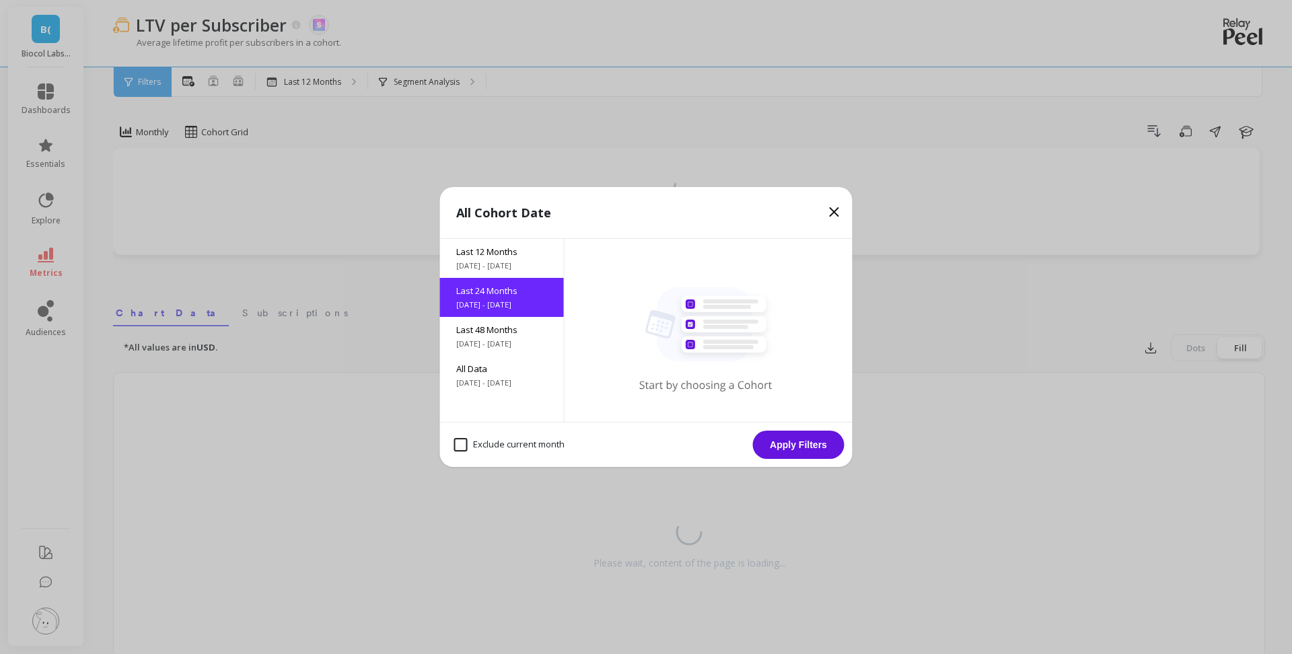
click at [804, 440] on button "Apply Filters" at bounding box center [799, 445] width 92 height 28
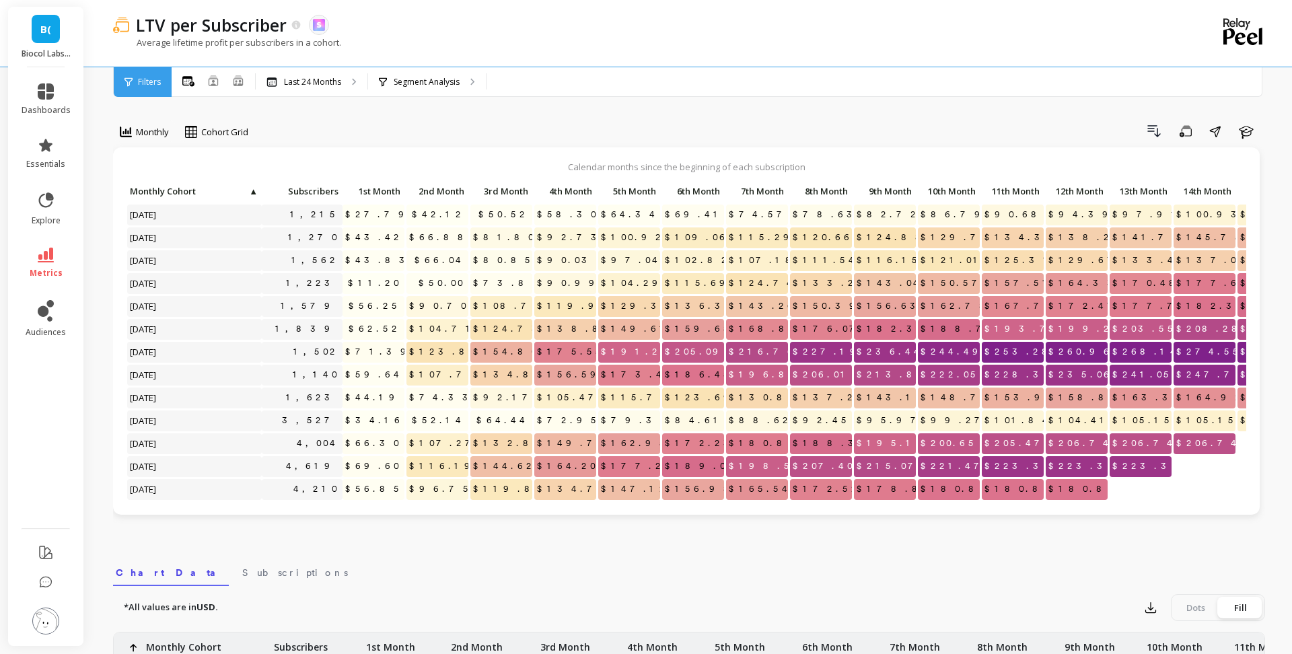
select select "weighted_average_excluding_current_month"
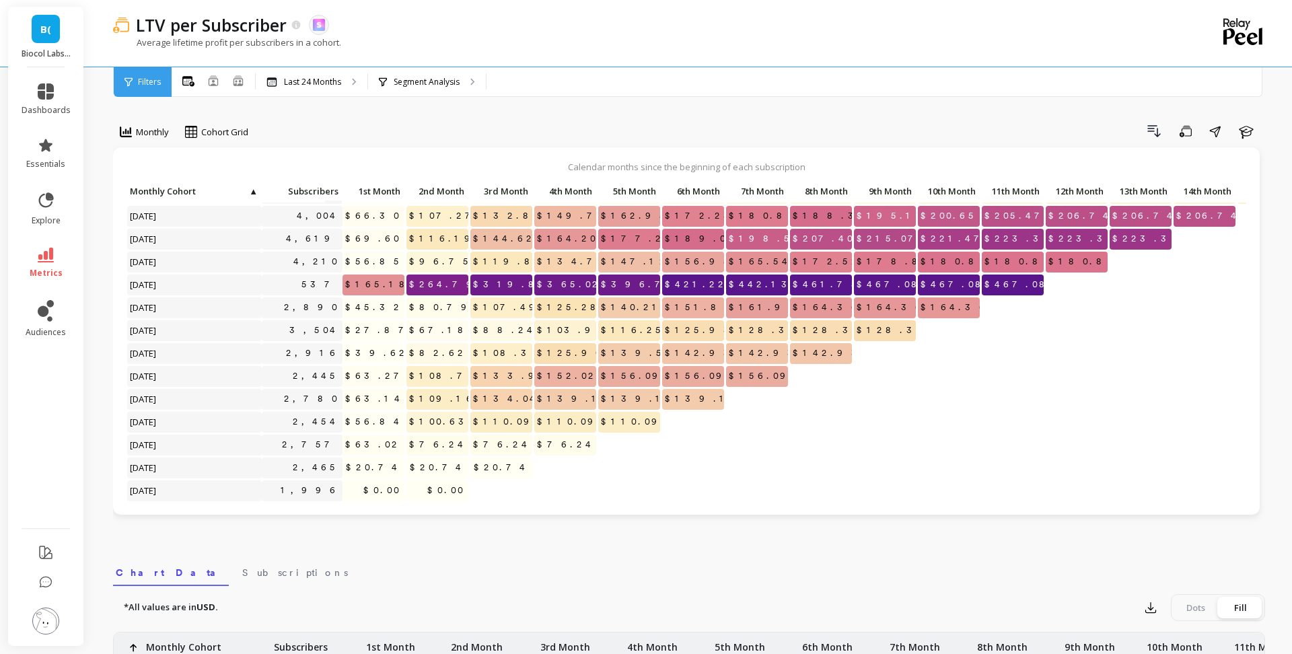
select select "weighted_average_excluding_current_month"
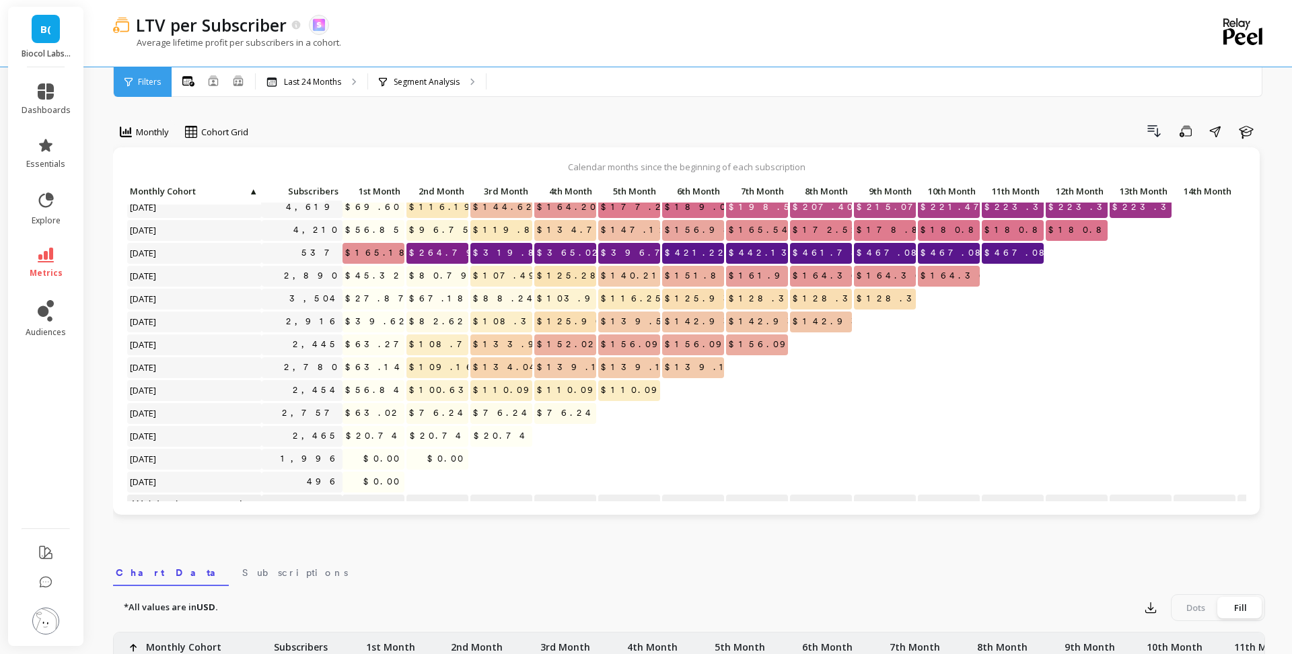
scroll to position [275, 0]
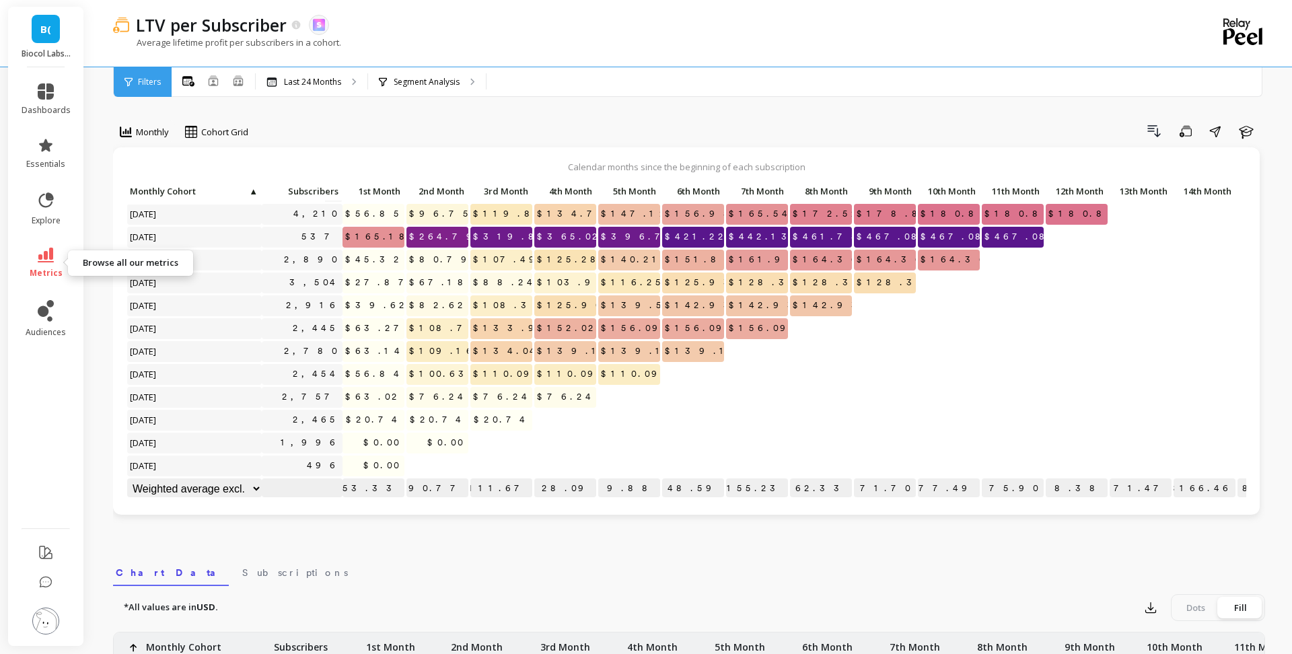
click at [56, 271] on span "metrics" at bounding box center [46, 273] width 33 height 11
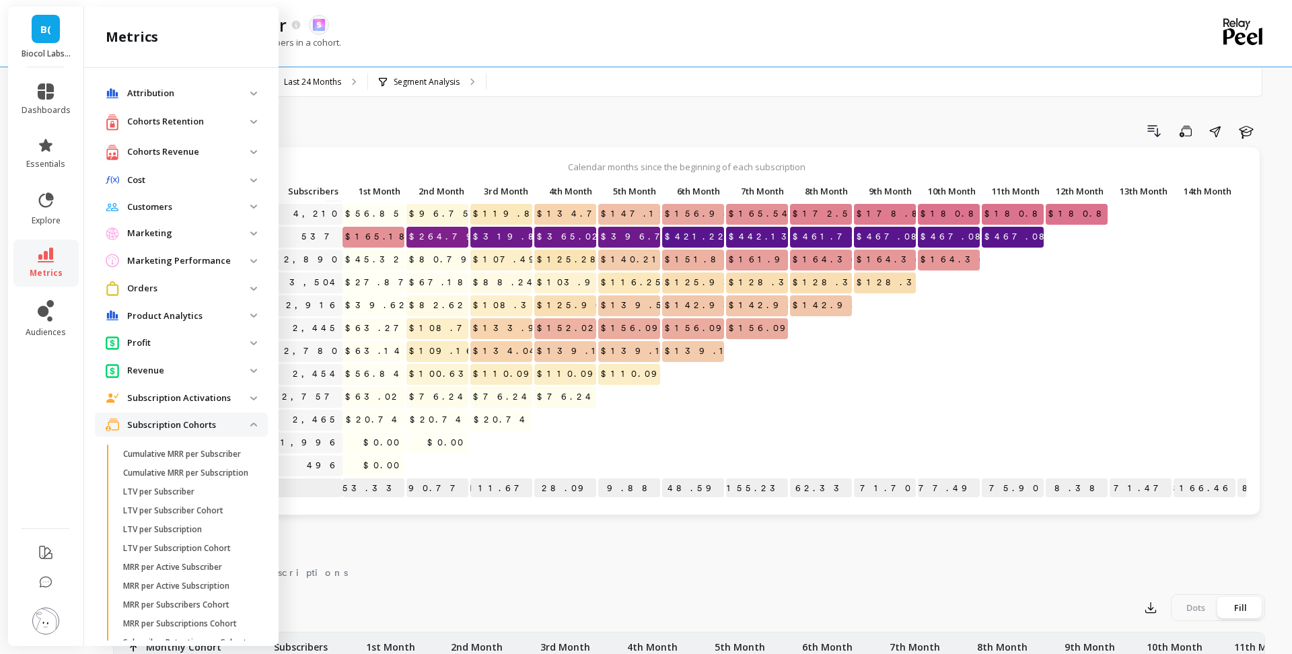
scroll to position [71, 0]
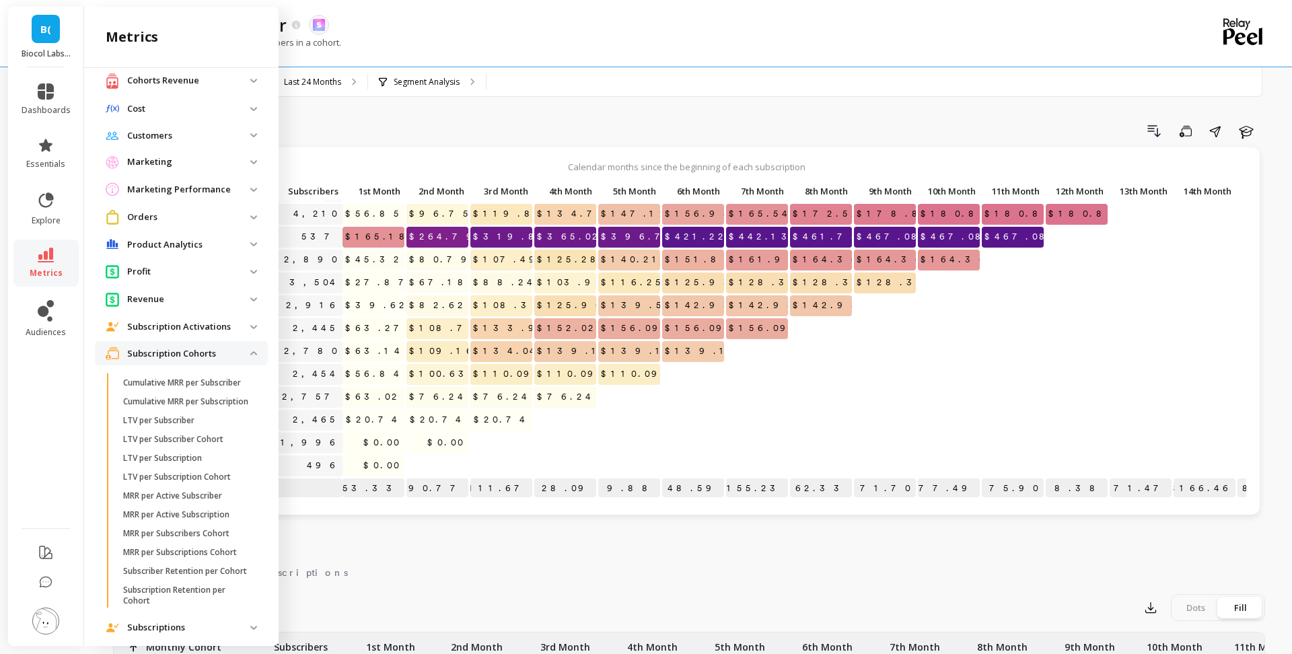
click at [209, 355] on p "Subscription Cohorts" at bounding box center [188, 353] width 123 height 13
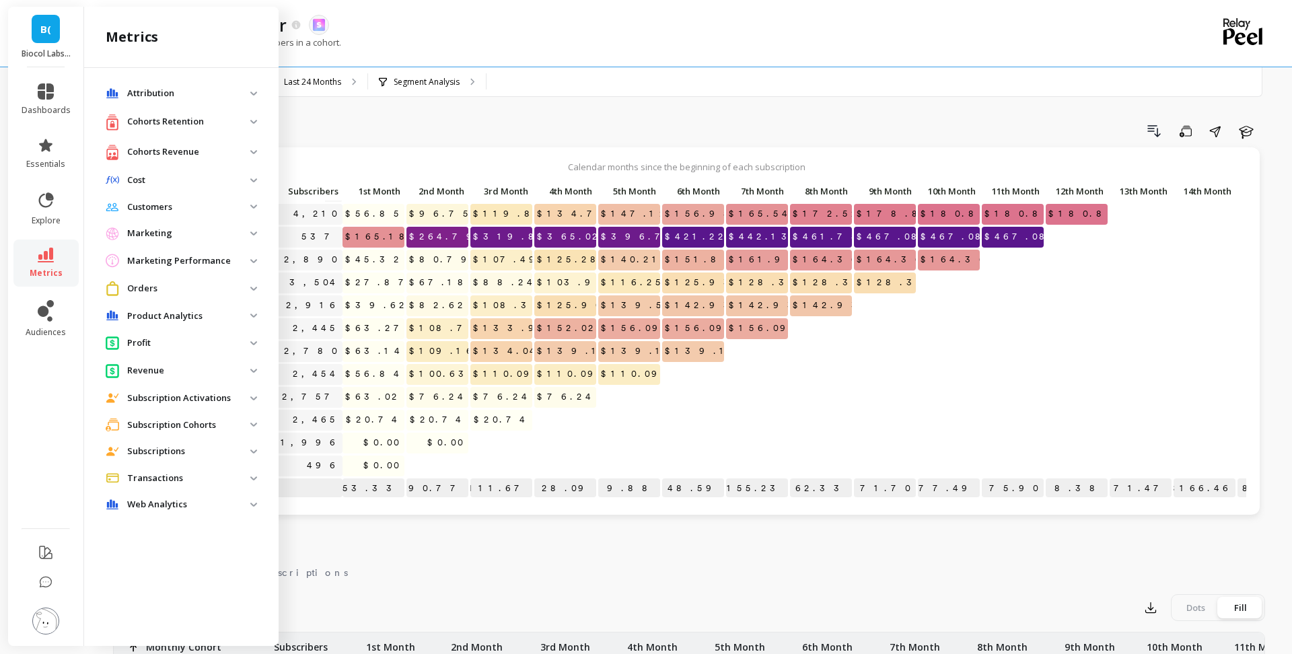
click at [203, 151] on p "Cohorts Revenue" at bounding box center [188, 151] width 123 height 13
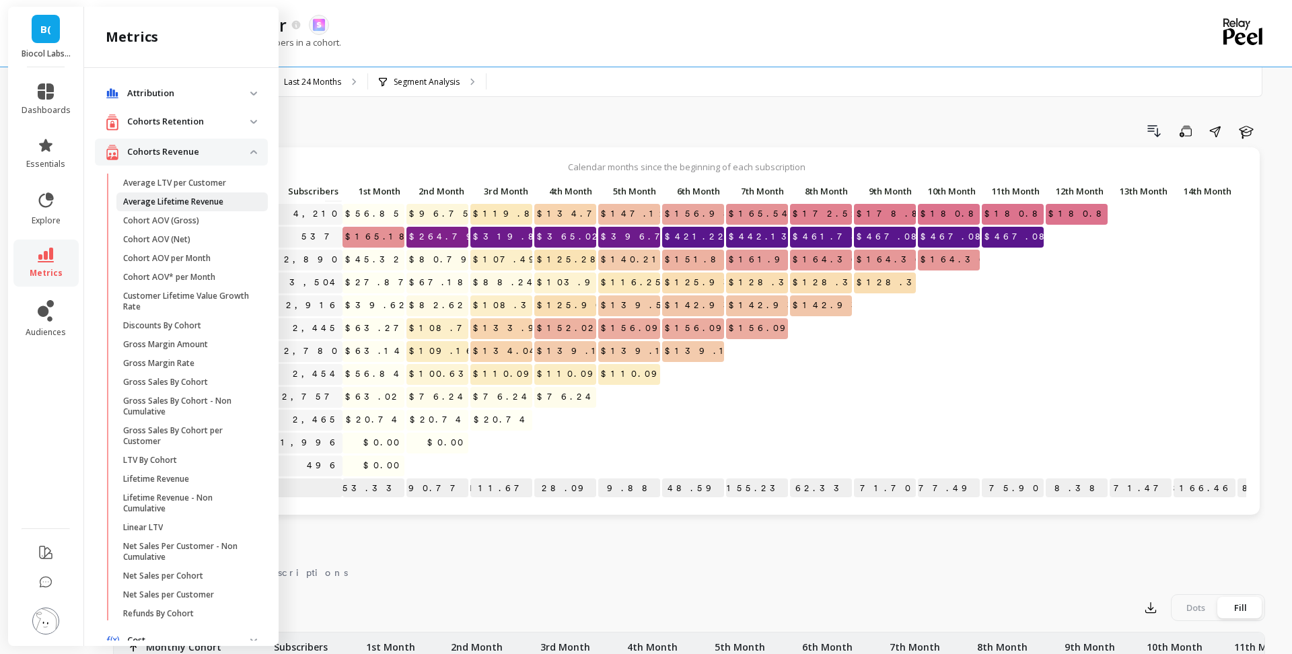
click at [200, 202] on p "Average Lifetime Revenue" at bounding box center [173, 202] width 100 height 11
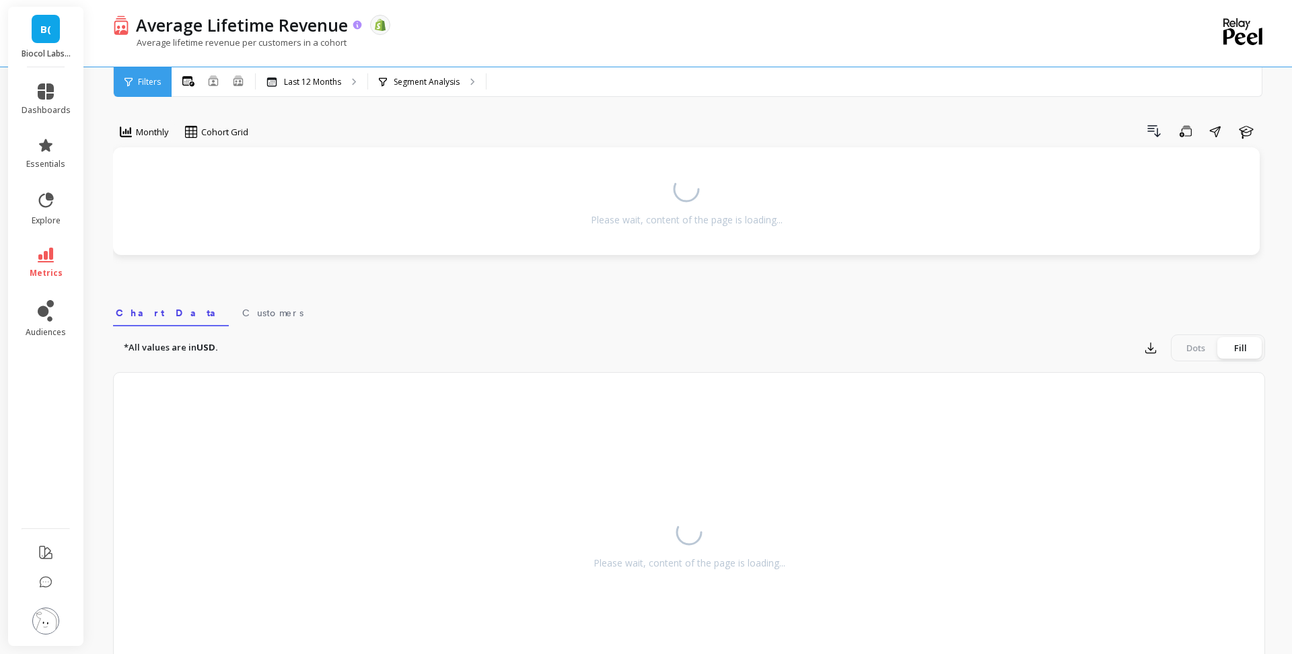
select select "weighted_average_excluding_current_month"
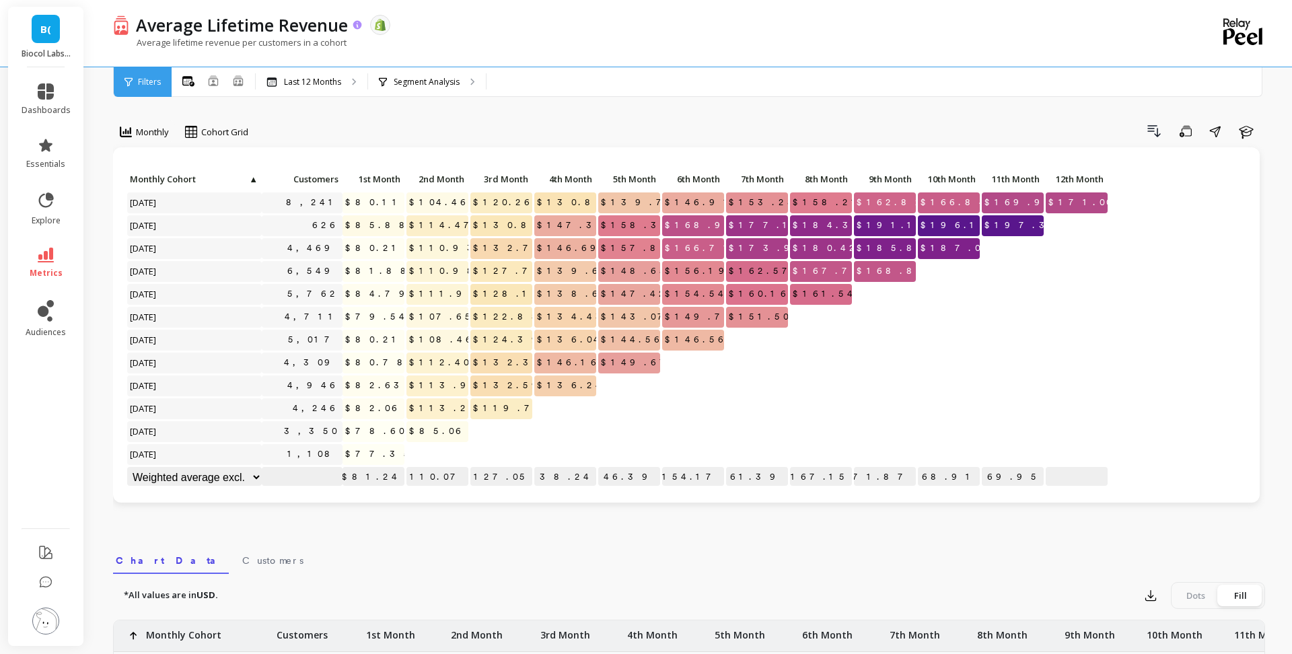
select select "weighted_average_excluding_current_month"
click at [411, 87] on div "Segment Analysis" at bounding box center [427, 82] width 118 height 30
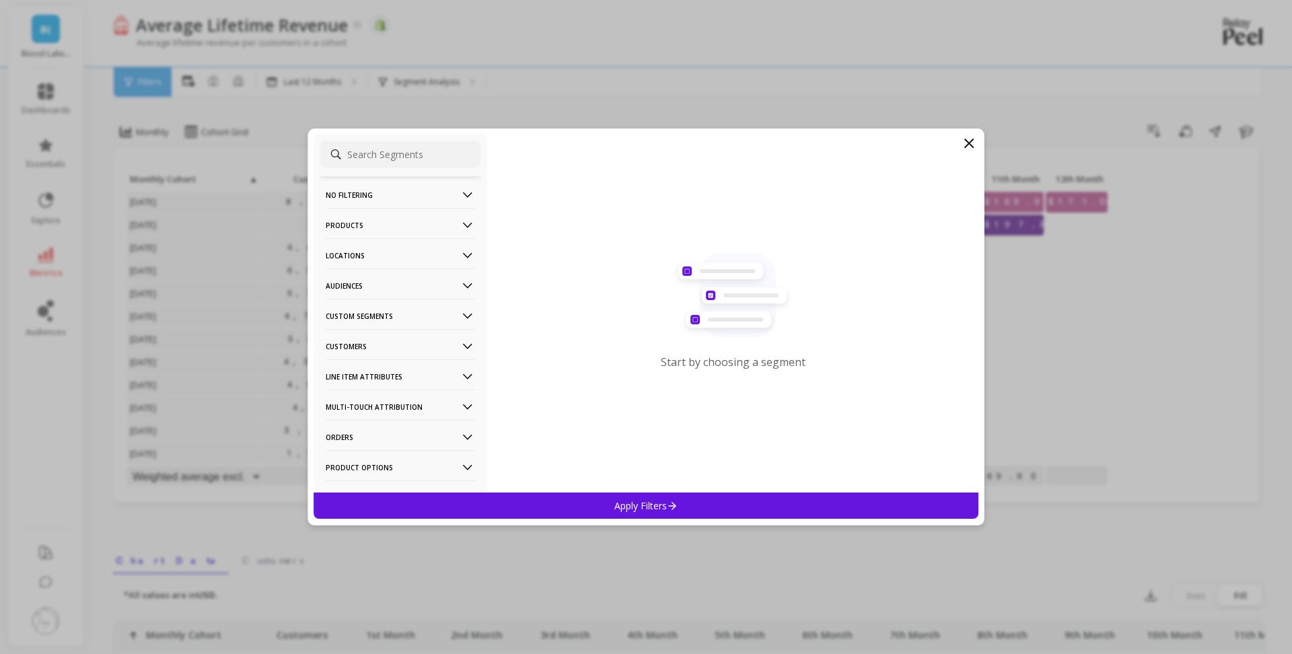
click at [412, 344] on p "Customers" at bounding box center [400, 346] width 149 height 34
click at [382, 451] on div "Subscriptions" at bounding box center [400, 443] width 160 height 22
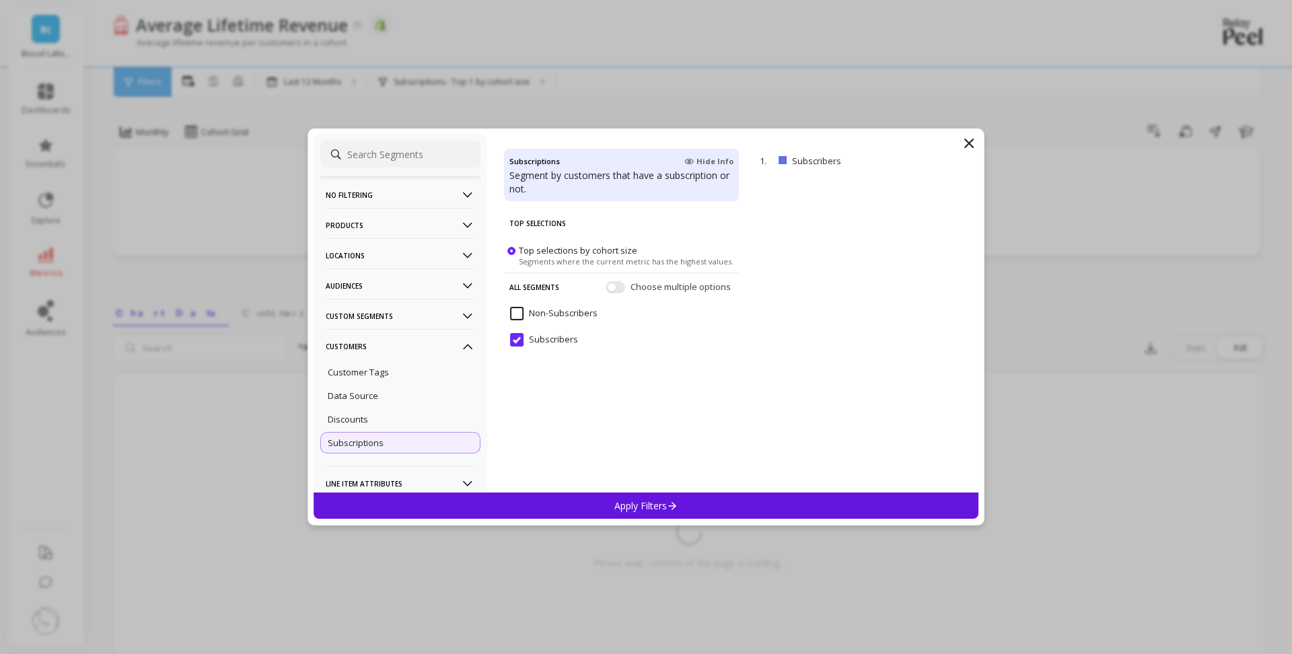
click at [645, 508] on p "Apply Filters" at bounding box center [646, 505] width 64 height 13
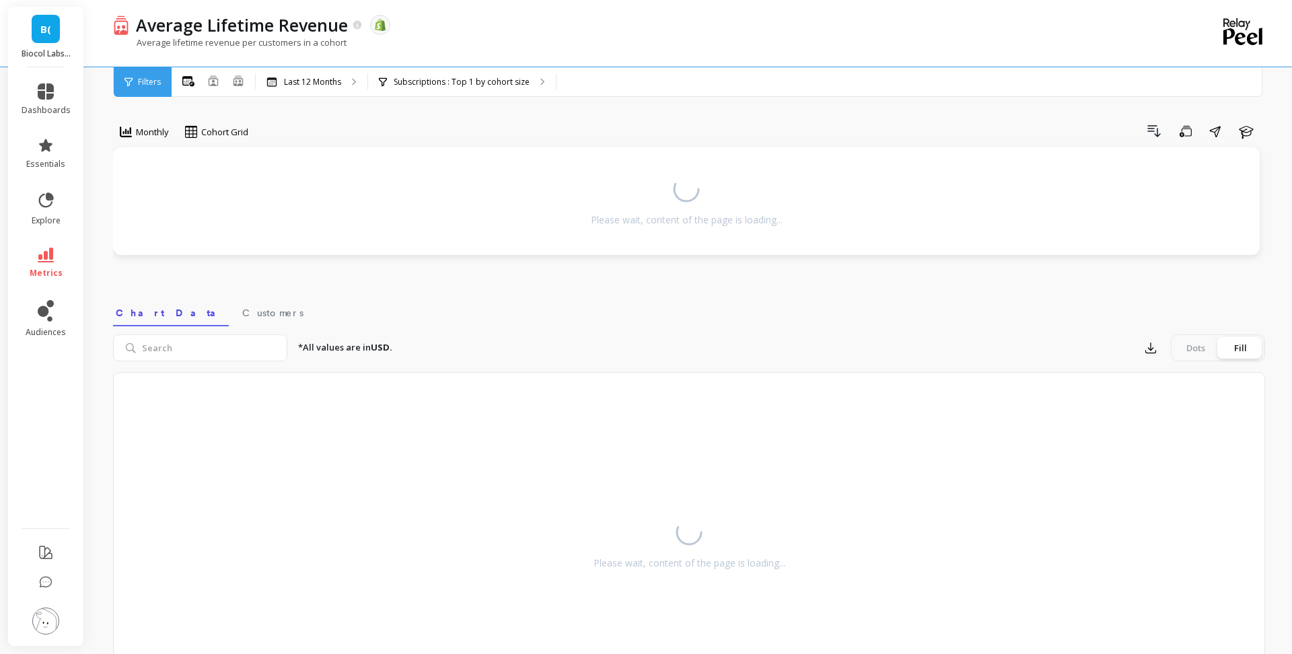
select select "weighted_average_excluding_current_month"
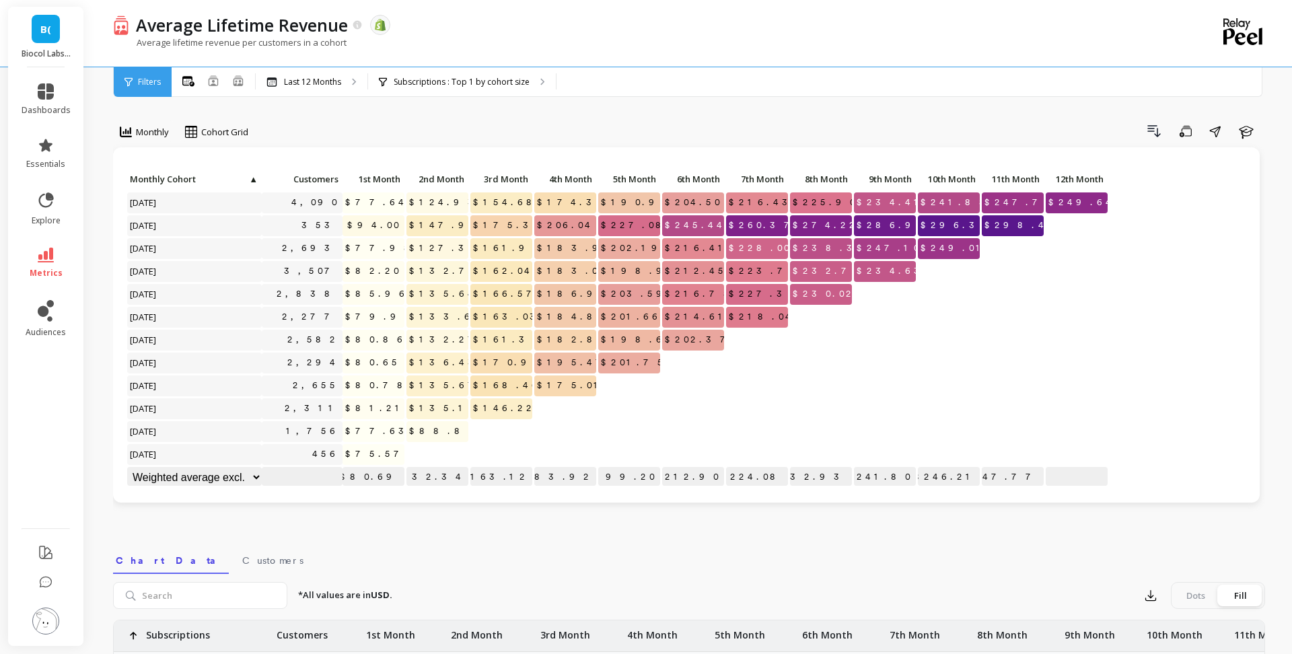
select select "weighted_average_excluding_current_month"
click at [311, 87] on div "Last 12 Months" at bounding box center [312, 82] width 112 height 30
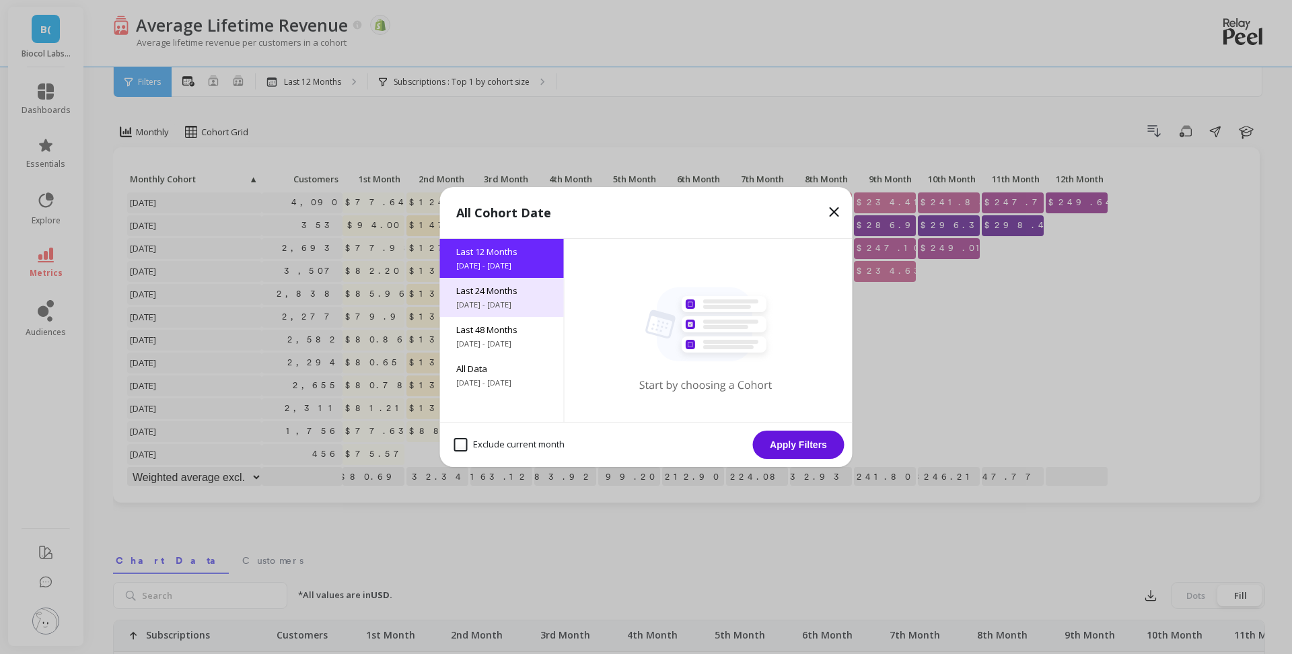
click at [556, 288] on div "Last 24 Months [DATE] - [DATE]" at bounding box center [502, 297] width 124 height 39
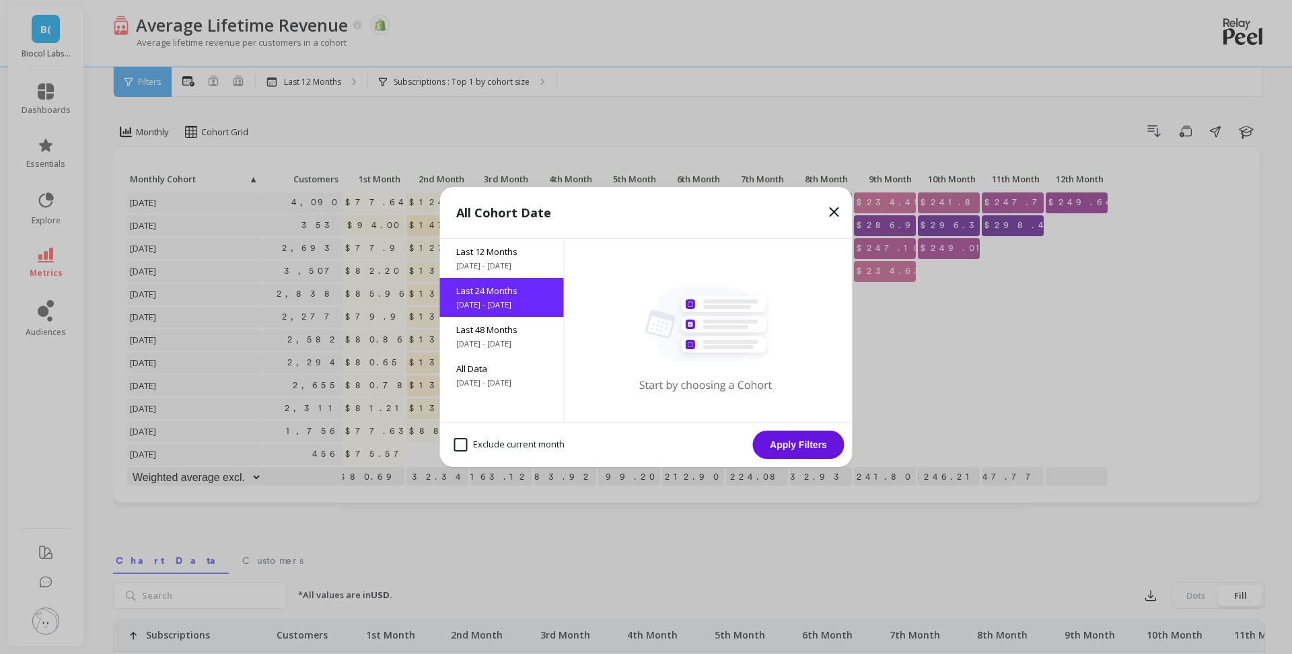
click at [816, 442] on button "Apply Filters" at bounding box center [799, 445] width 92 height 28
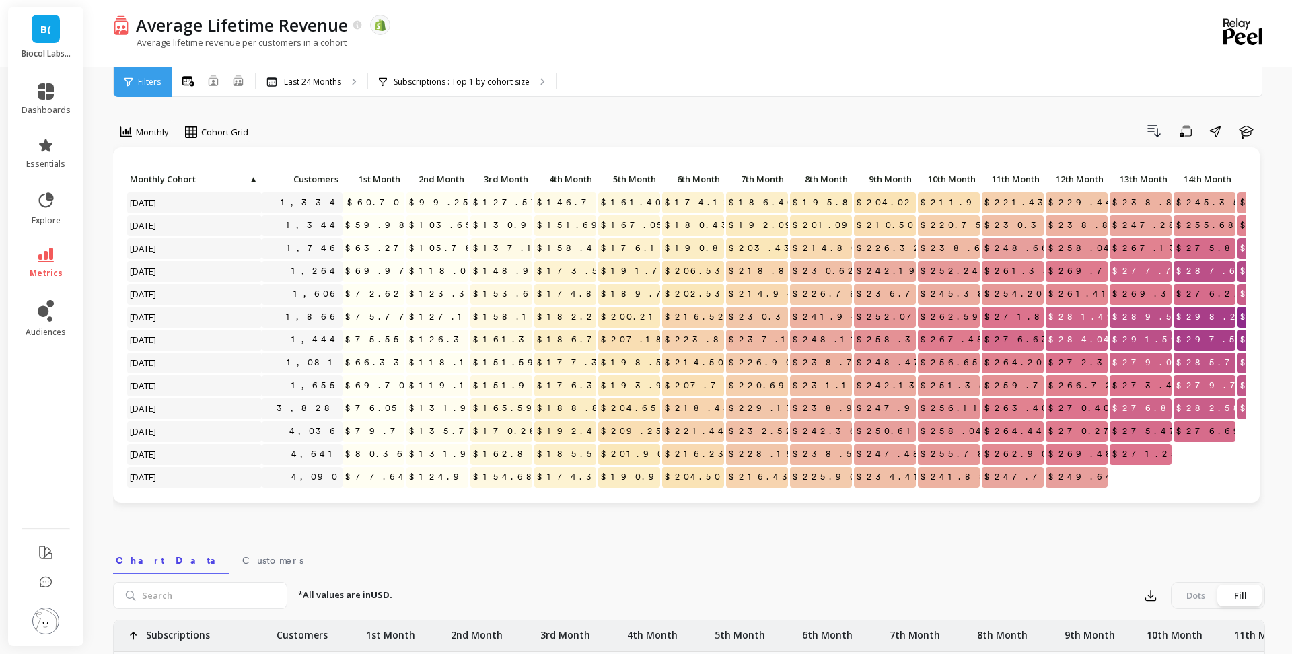
select select "weighted_average_excluding_current_month"
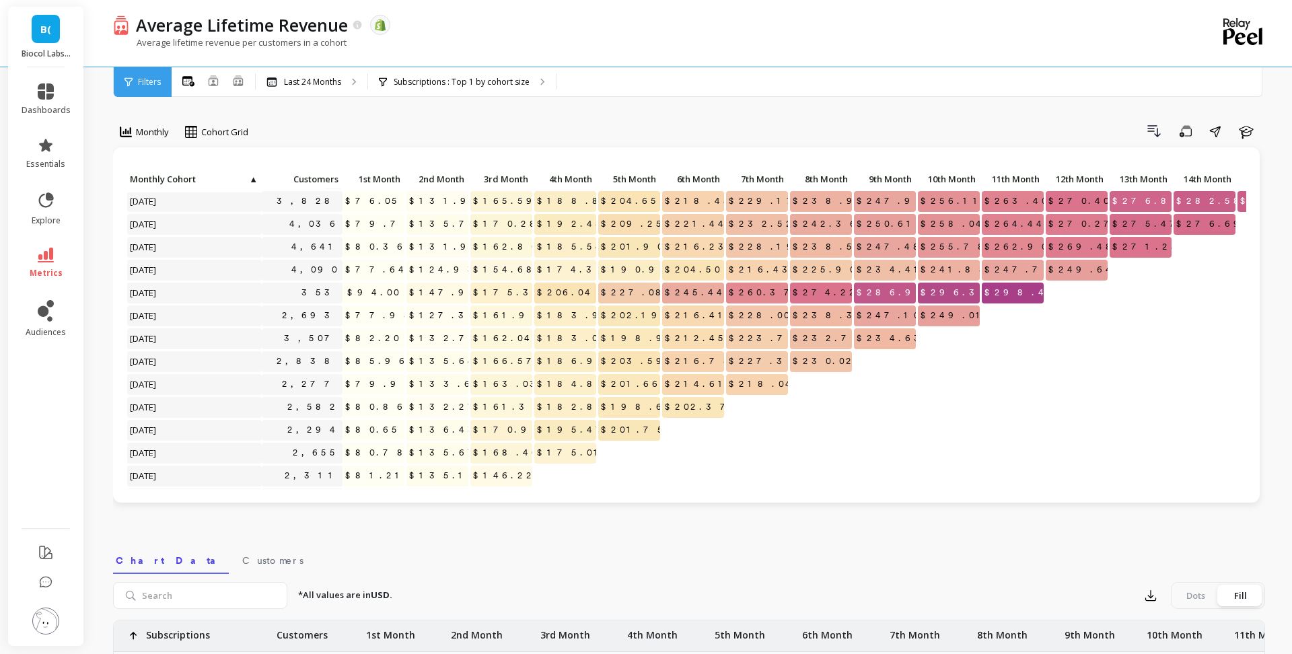
scroll to position [200, 0]
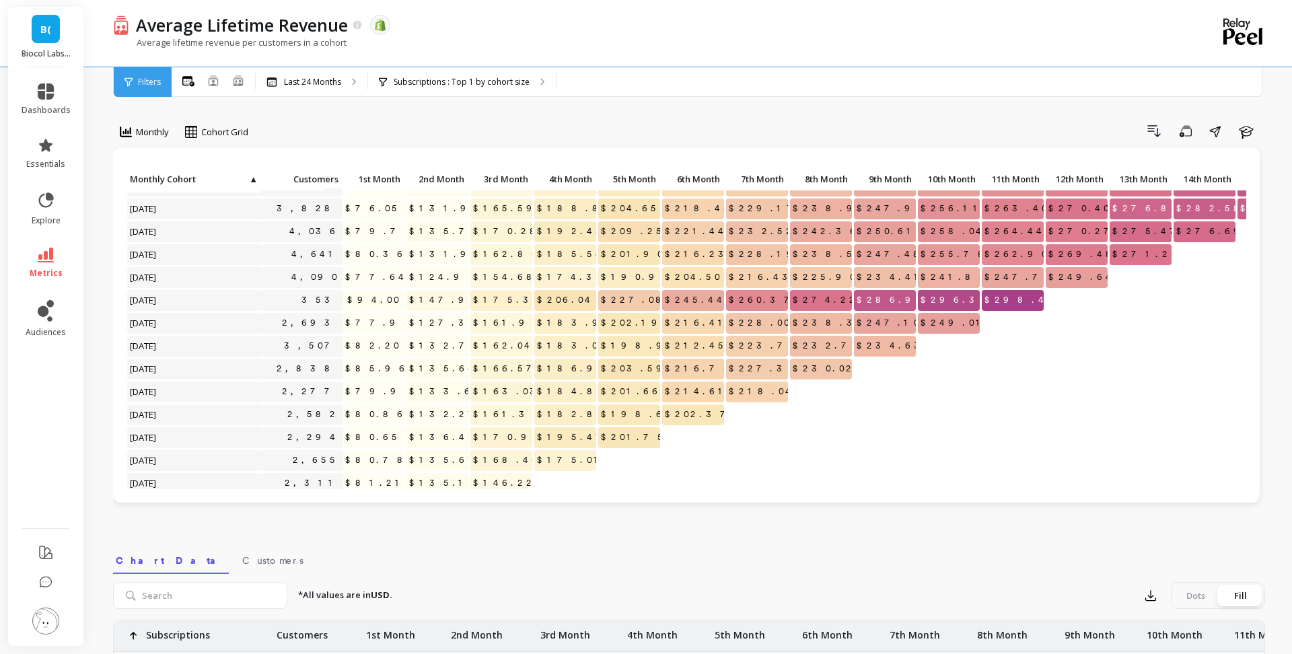
select select "weighted_average_excluding_current_month"
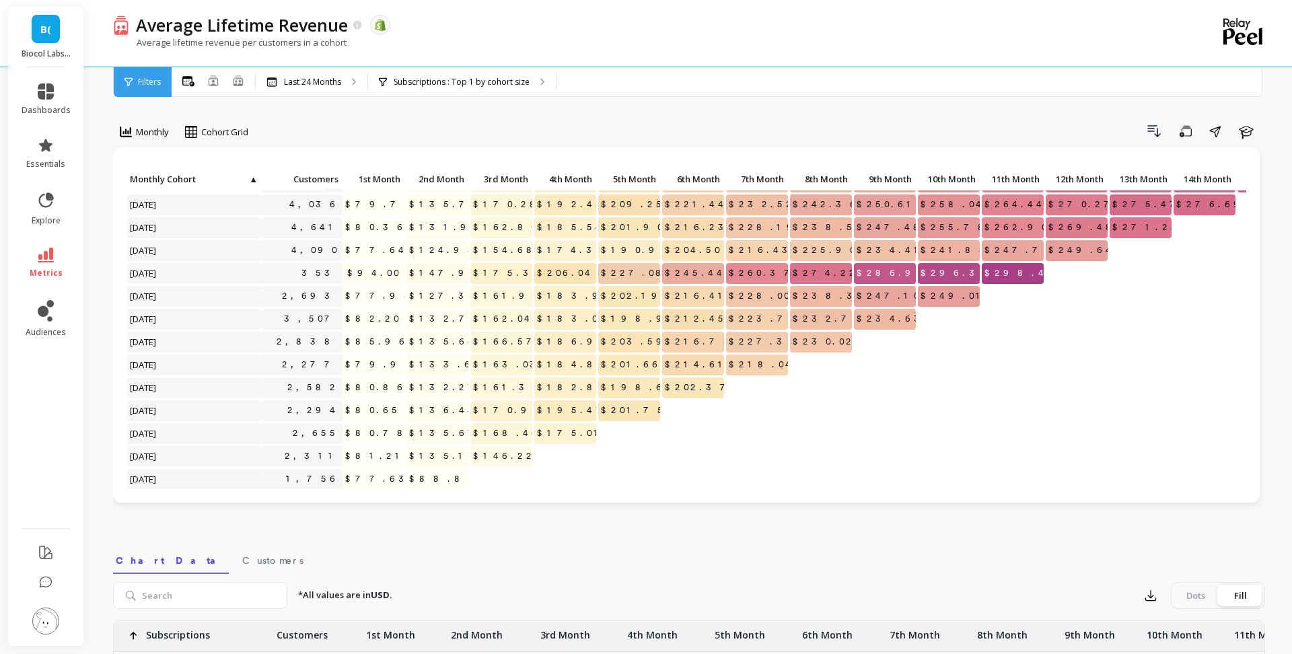
scroll to position [230, 0]
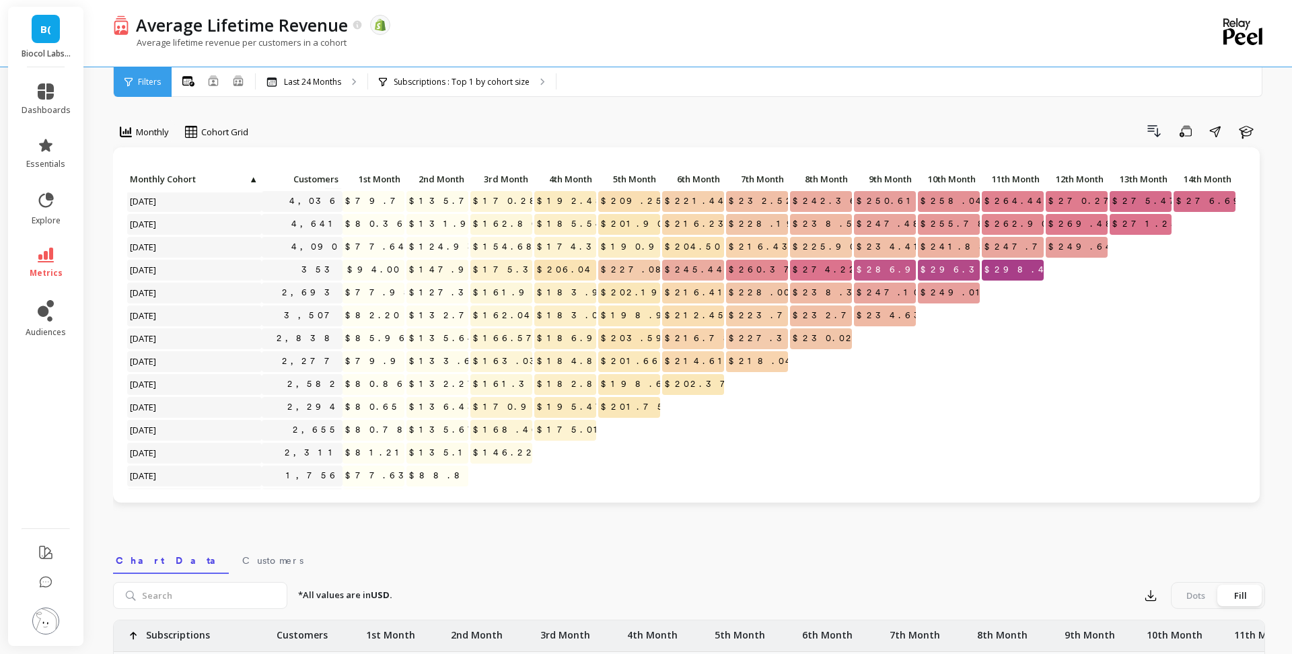
select select "weighted_average_excluding_current_month"
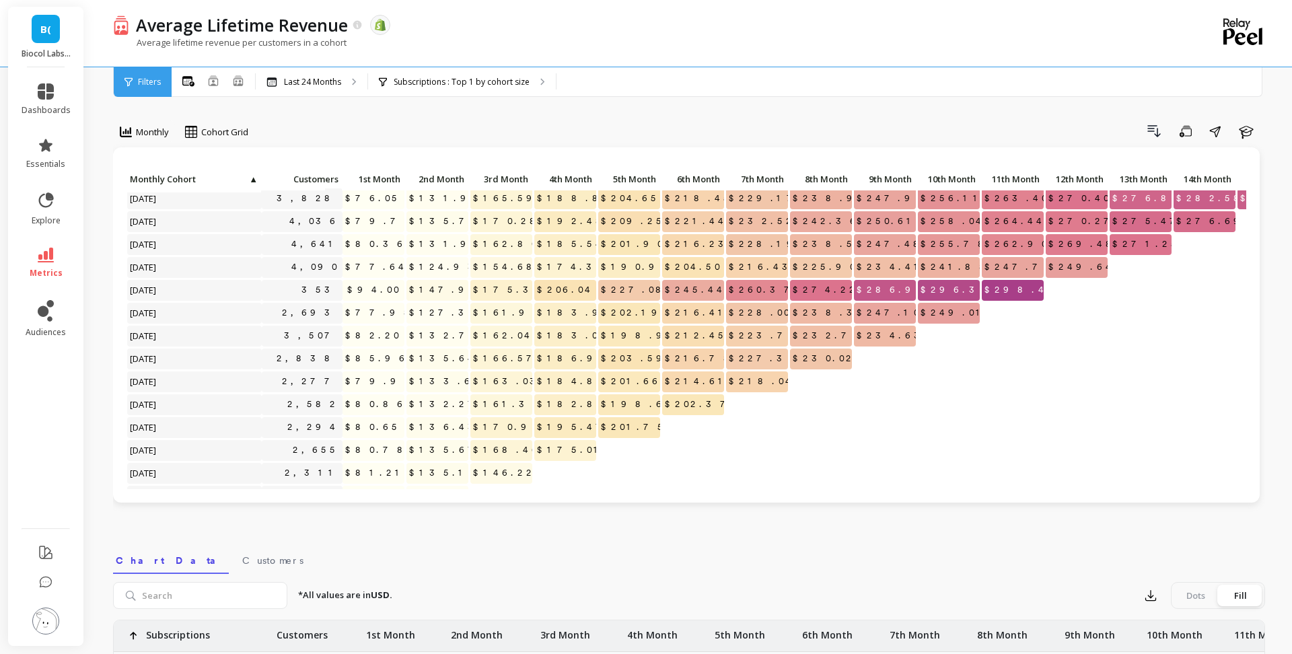
scroll to position [208, 0]
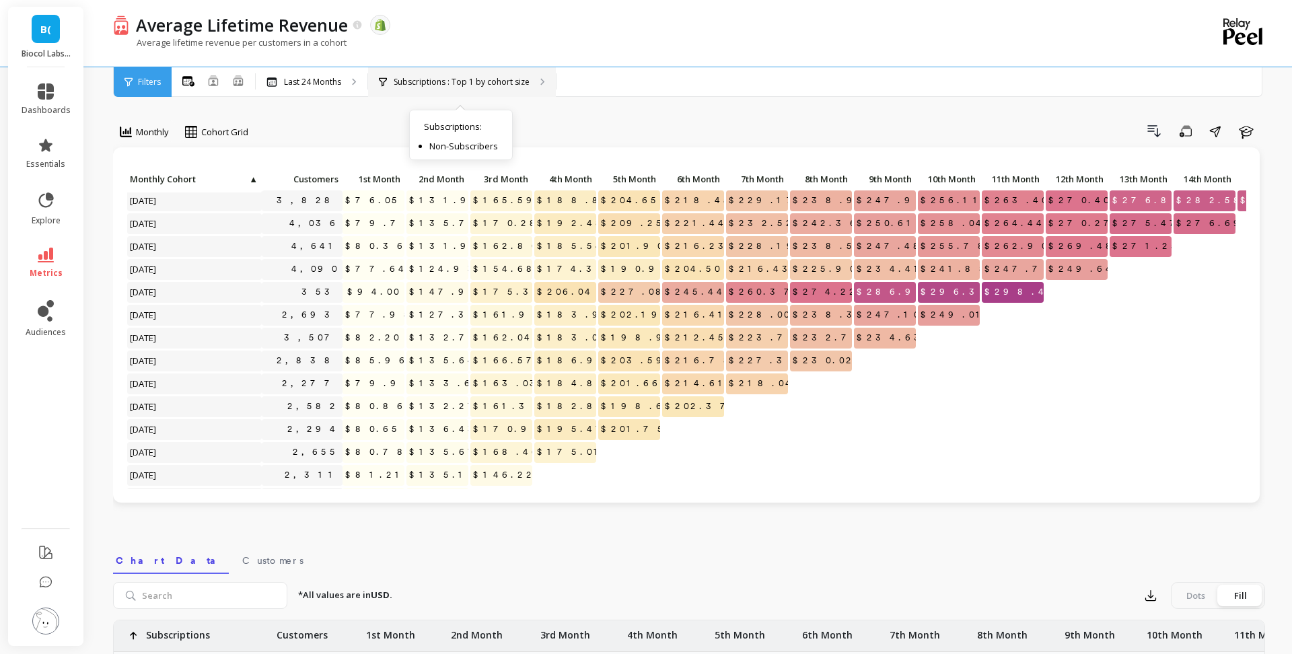
click at [490, 87] on div "Subscriptions : Top 1 by cohort size Subscriptions : Non-Subscribers" at bounding box center [462, 82] width 188 height 30
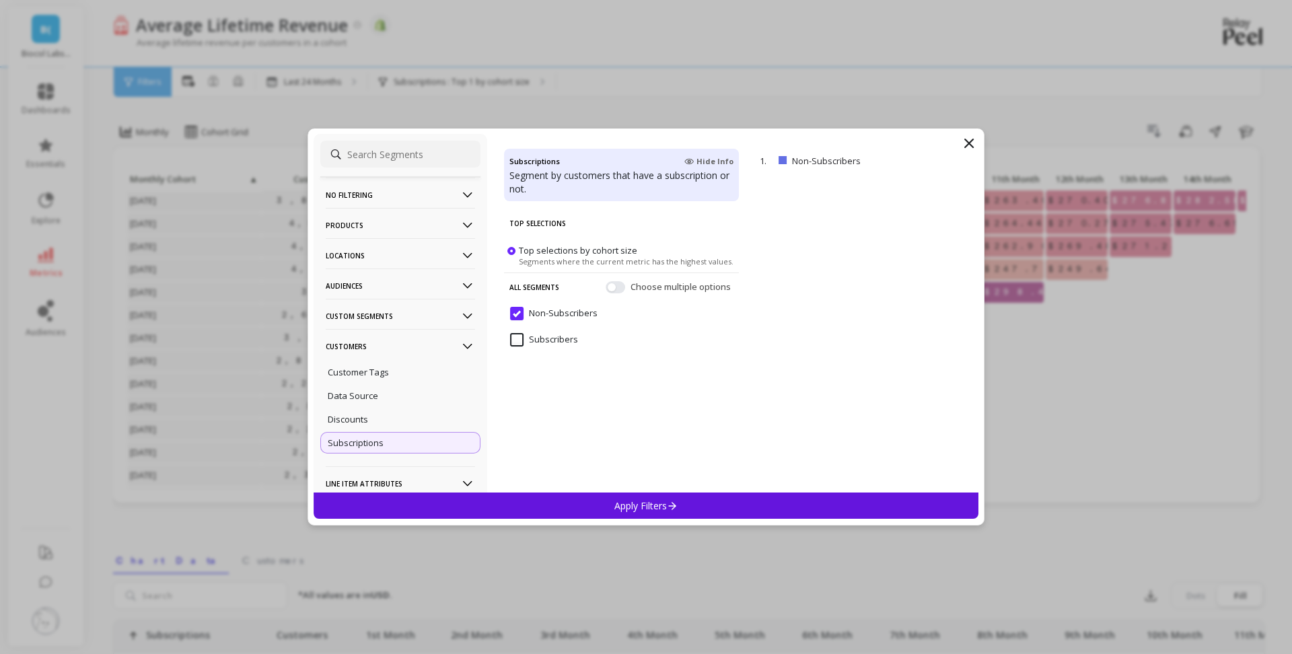
click at [636, 505] on p "Apply Filters" at bounding box center [646, 505] width 64 height 13
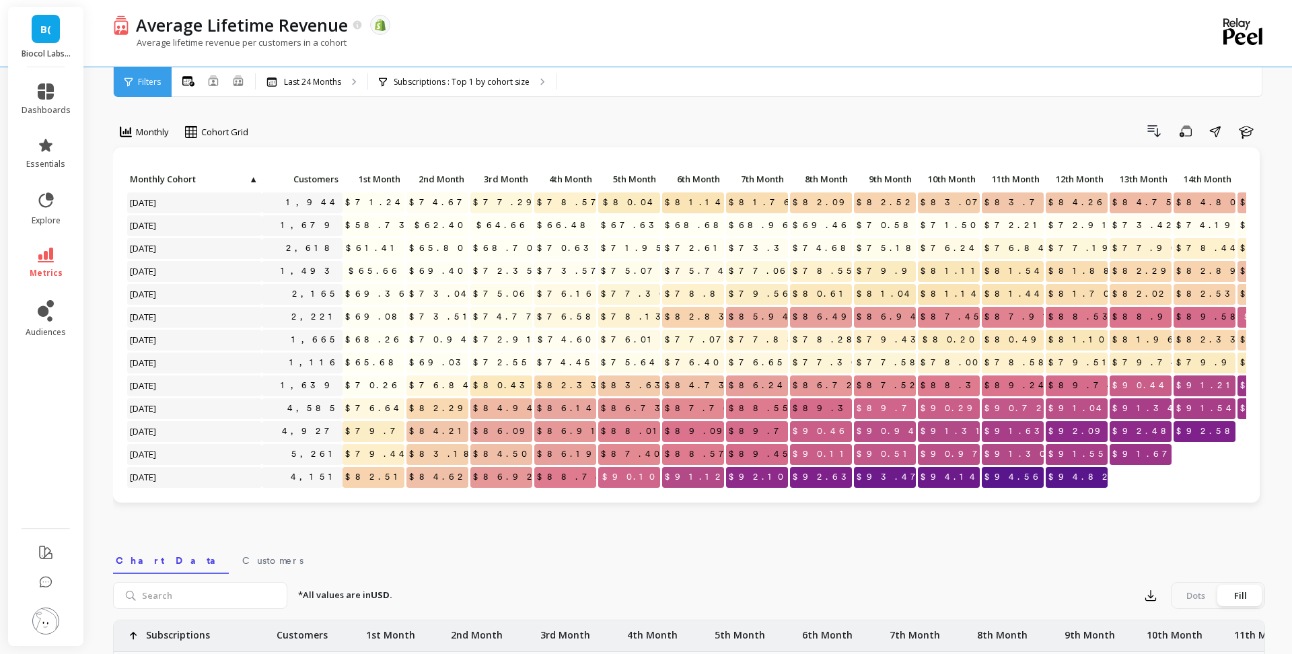
select select "weighted_average_excluding_current_month"
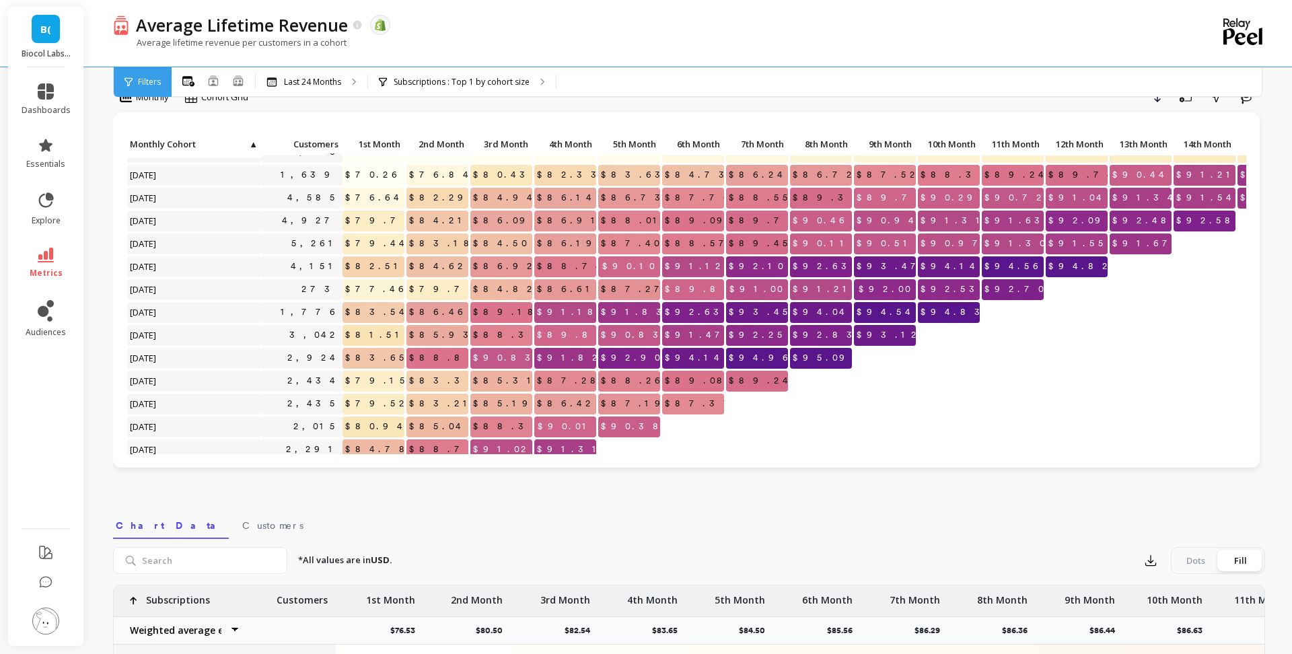
scroll to position [36, 0]
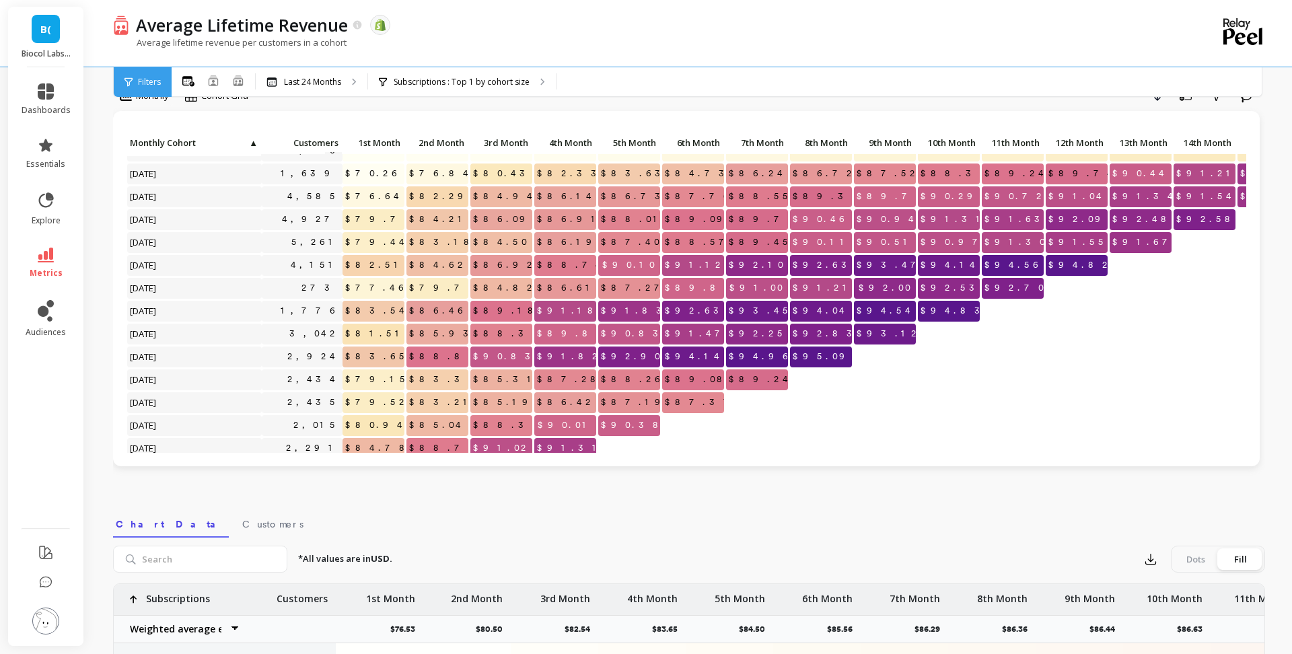
select select "weighted_average_excluding_current_month"
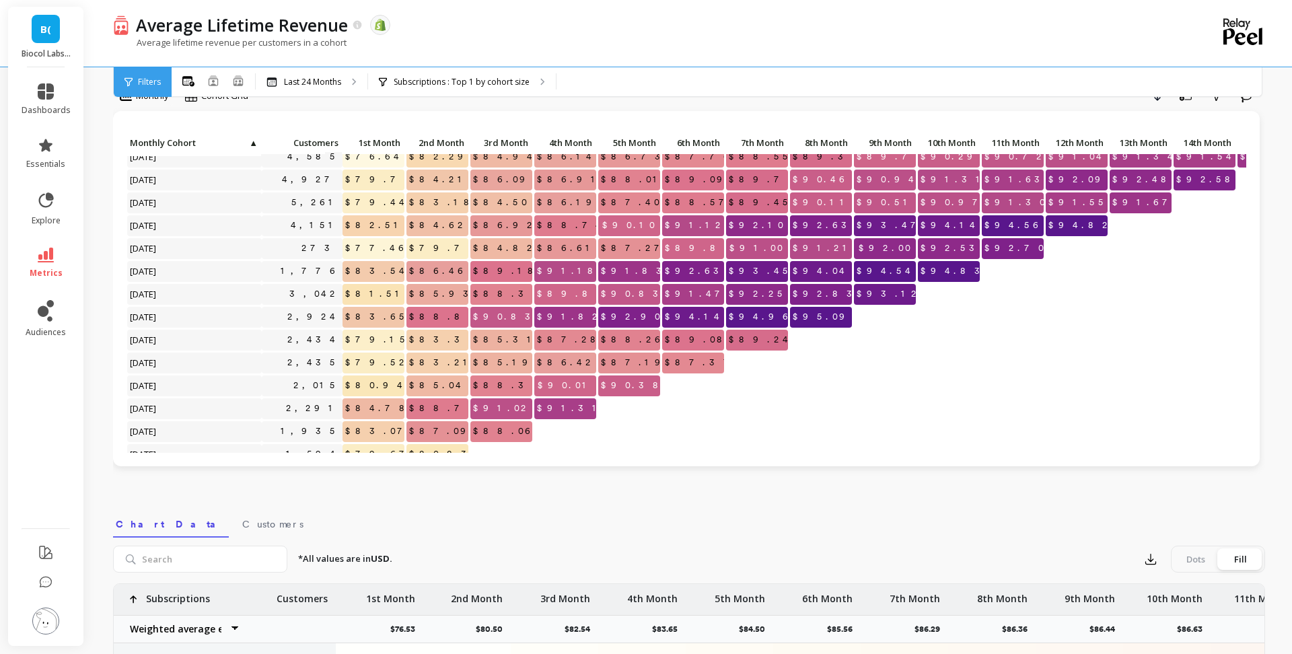
scroll to position [210, 0]
